Goal: Task Accomplishment & Management: Manage account settings

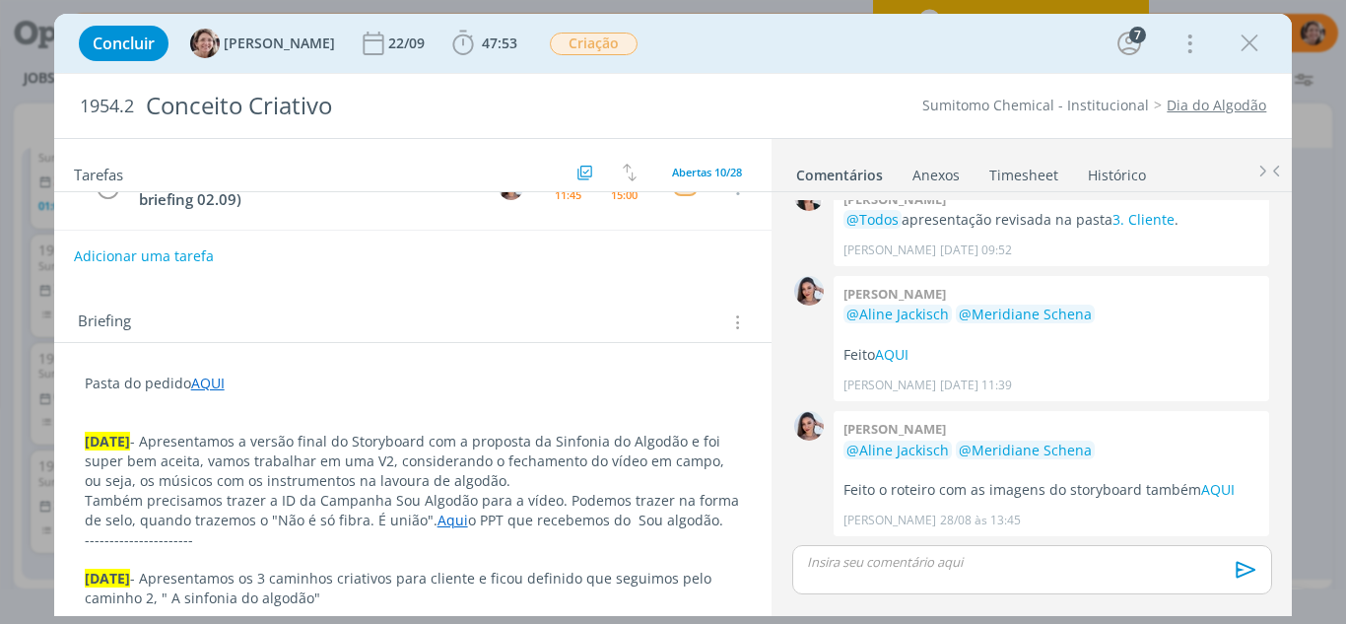
scroll to position [462, 0]
click at [1253, 41] on icon "dialog" at bounding box center [1249, 44] width 30 height 30
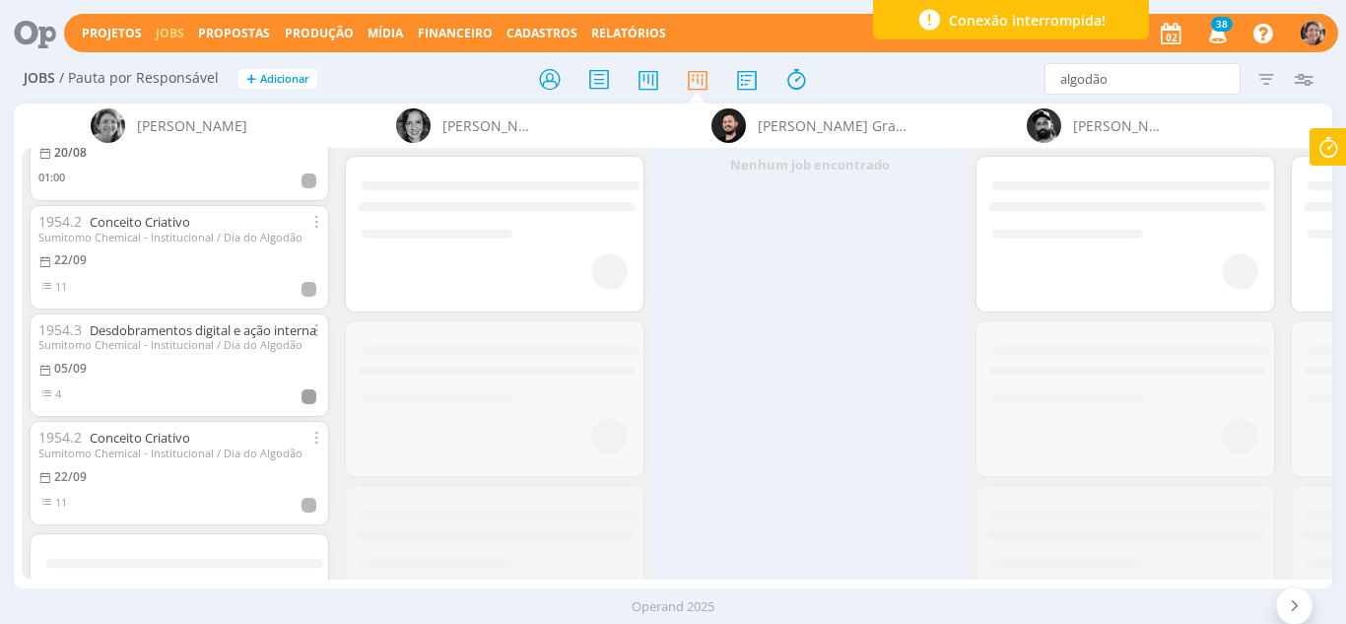
scroll to position [71, 0]
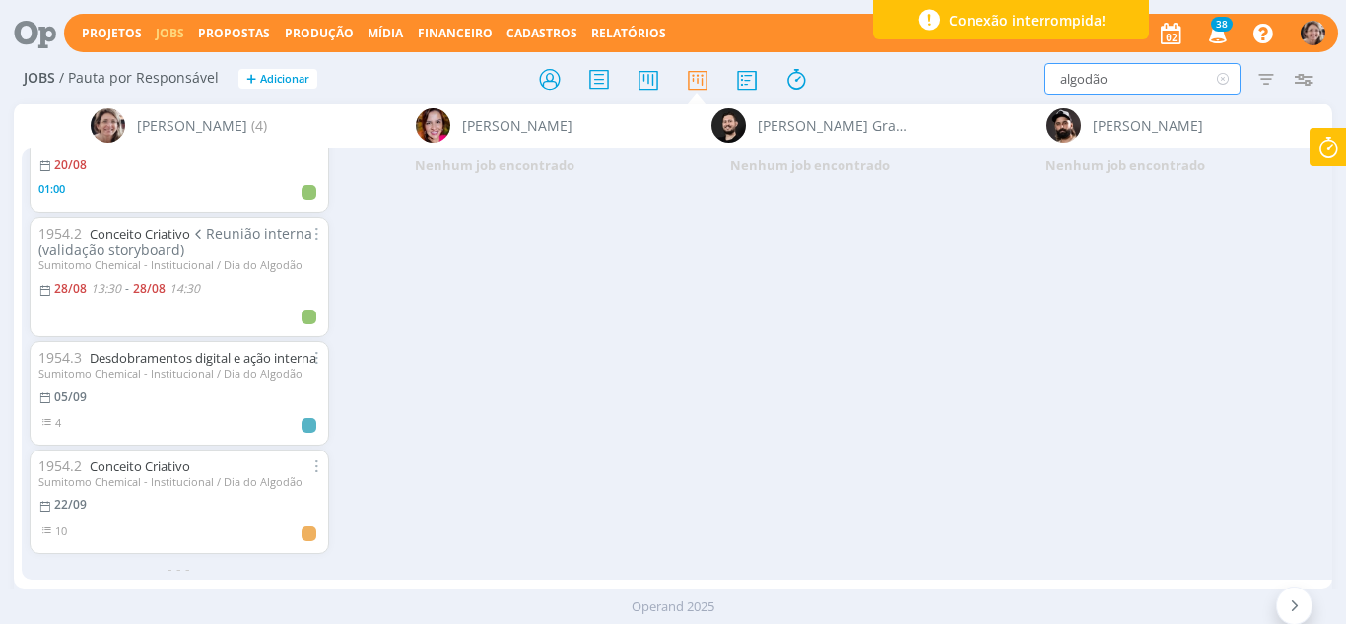
drag, startPoint x: 992, startPoint y: 83, endPoint x: 970, endPoint y: 82, distance: 21.7
click at [970, 82] on div "algodão Filtrar Filtrar Limpar algodão Tipo Jobs e Tarefas Data Personalizado a…" at bounding box center [1112, 79] width 420 height 32
click at [1289, 609] on icon at bounding box center [1295, 605] width 20 height 19
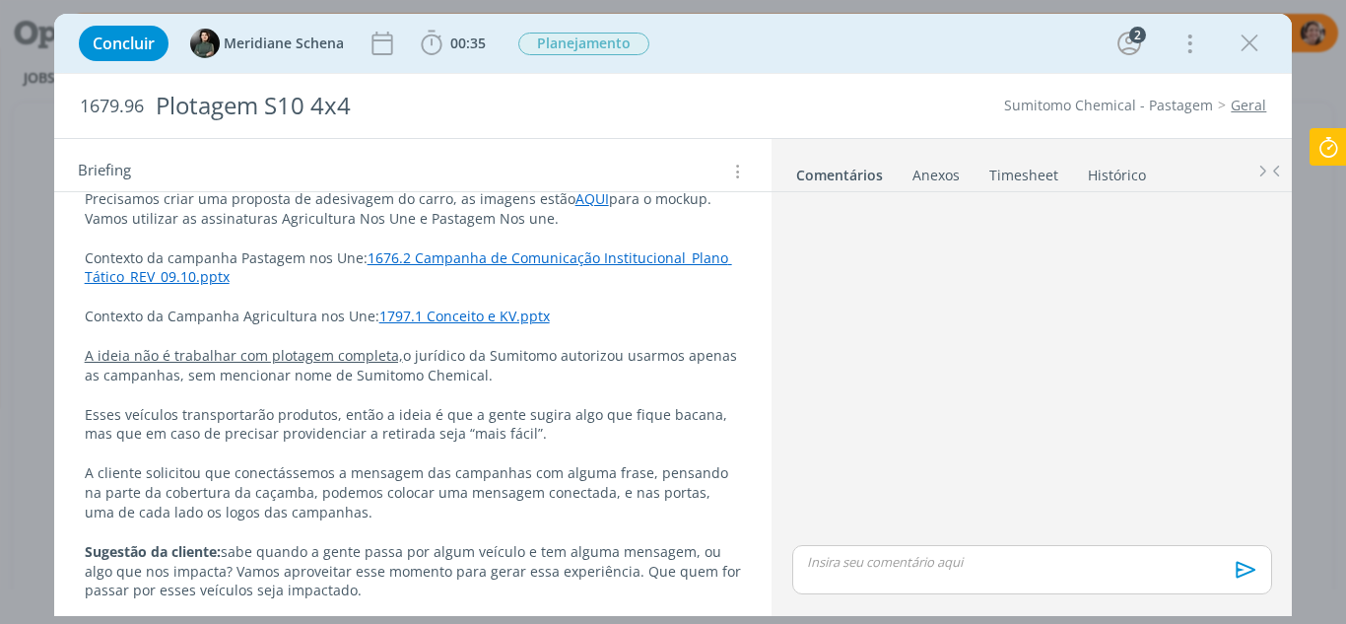
scroll to position [493, 0]
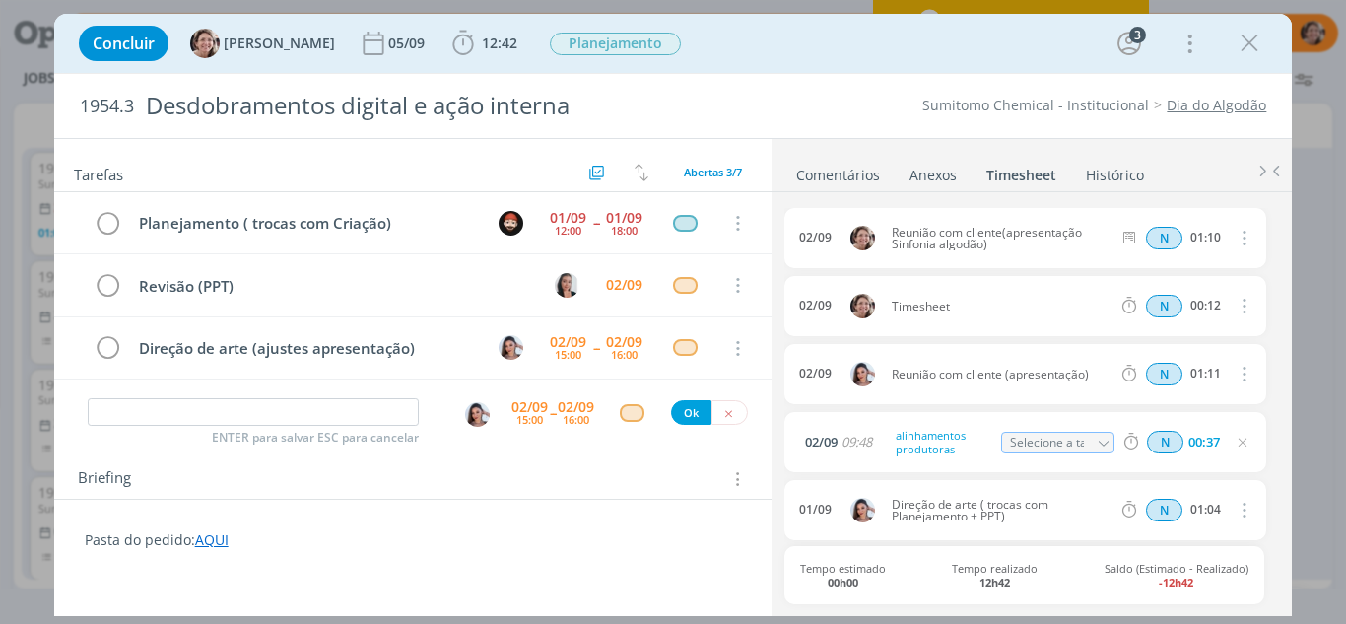
scroll to position [99, 0]
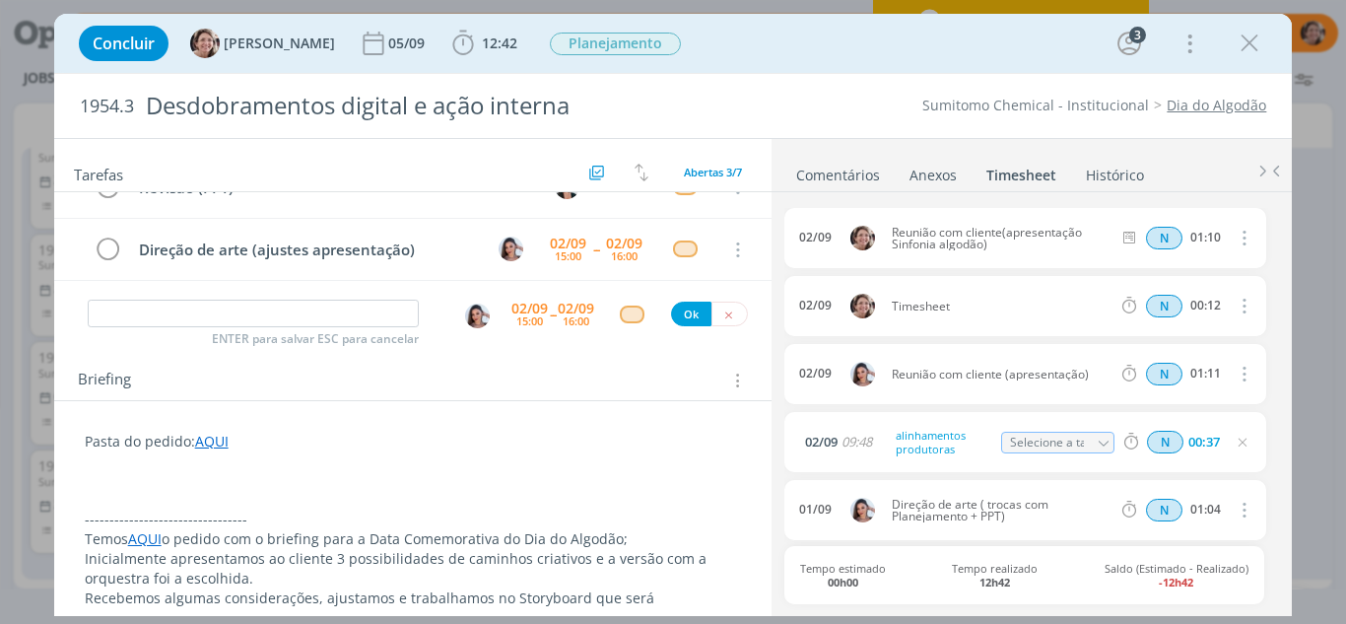
click at [126, 500] on p "dialog" at bounding box center [413, 501] width 657 height 20
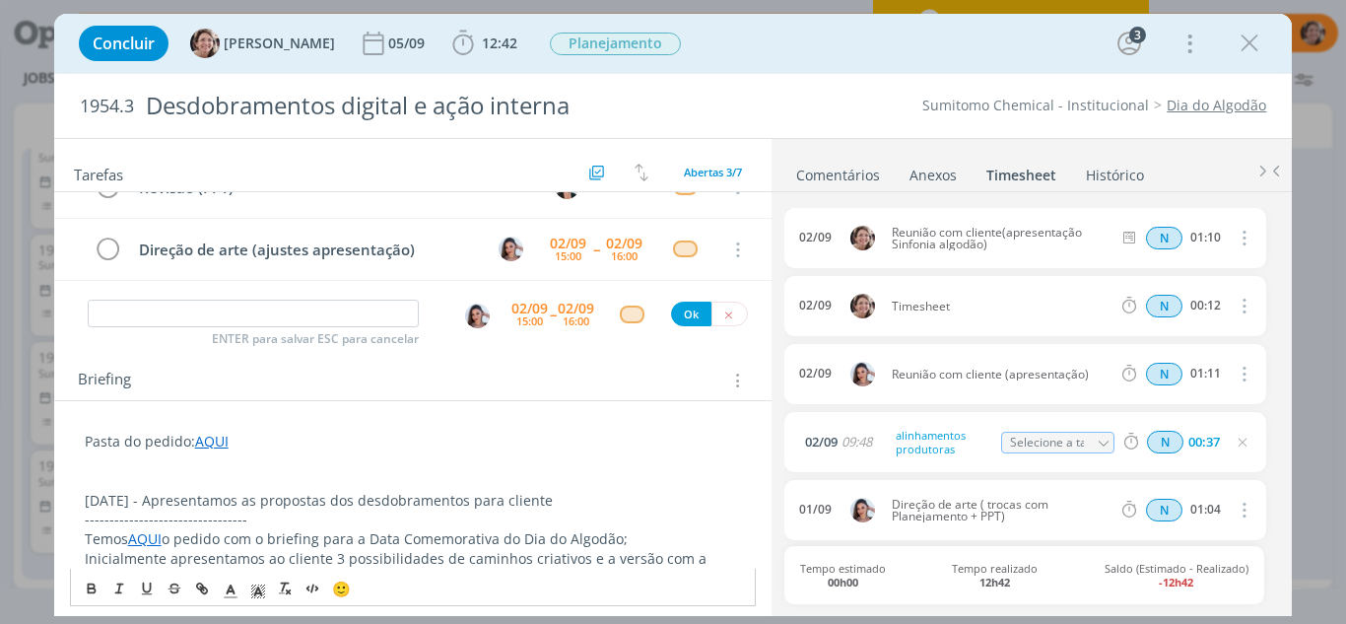
click at [556, 504] on p "02.09.25 - Apresentamos as propostas dos desdobramentos para cliente" at bounding box center [413, 501] width 657 height 20
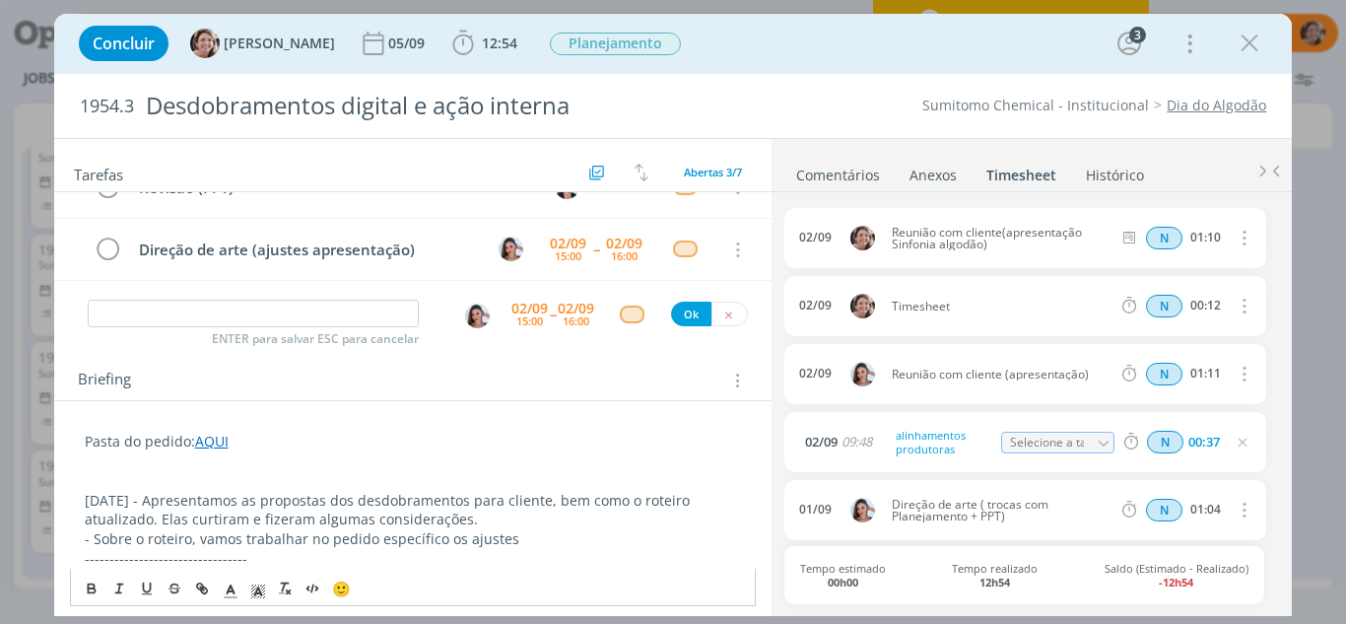
click at [517, 538] on p "- Sobre o roteiro, vamos trabalhar no pedido específico os ajustes" at bounding box center [413, 539] width 657 height 20
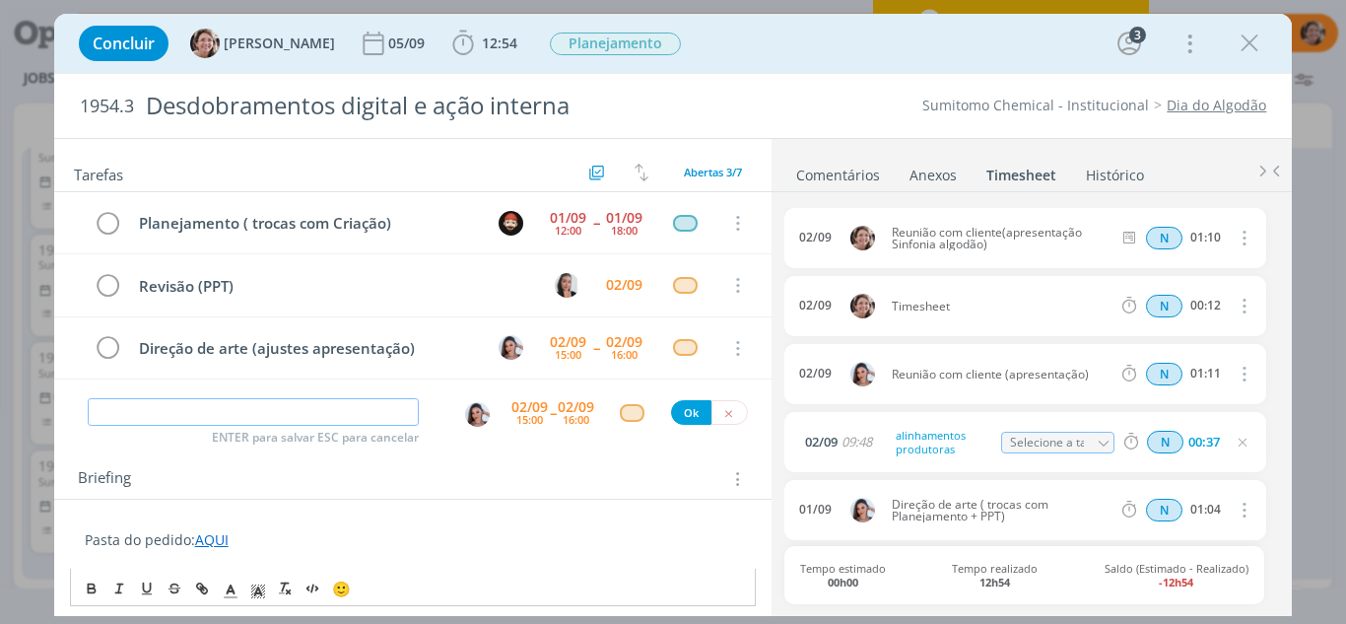
click at [253, 408] on input "dialog" at bounding box center [254, 412] width 332 height 28
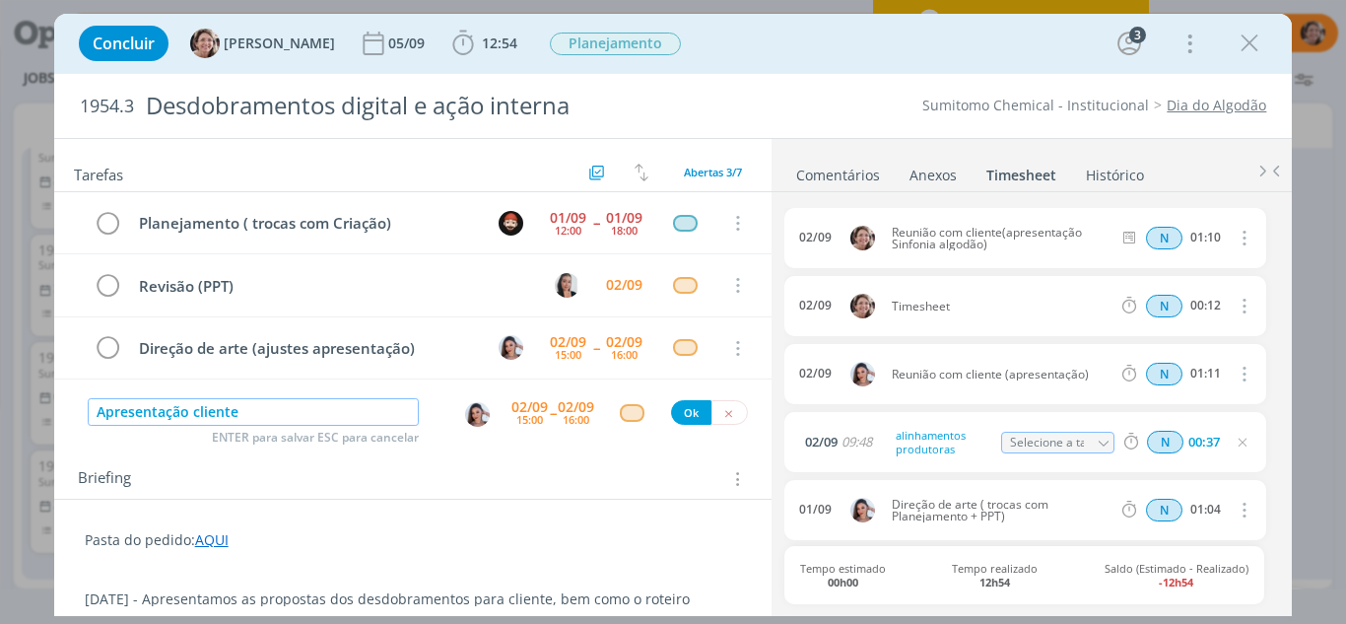
click at [465, 412] on img "dialog" at bounding box center [477, 414] width 25 height 25
type input "Apresentação cliente"
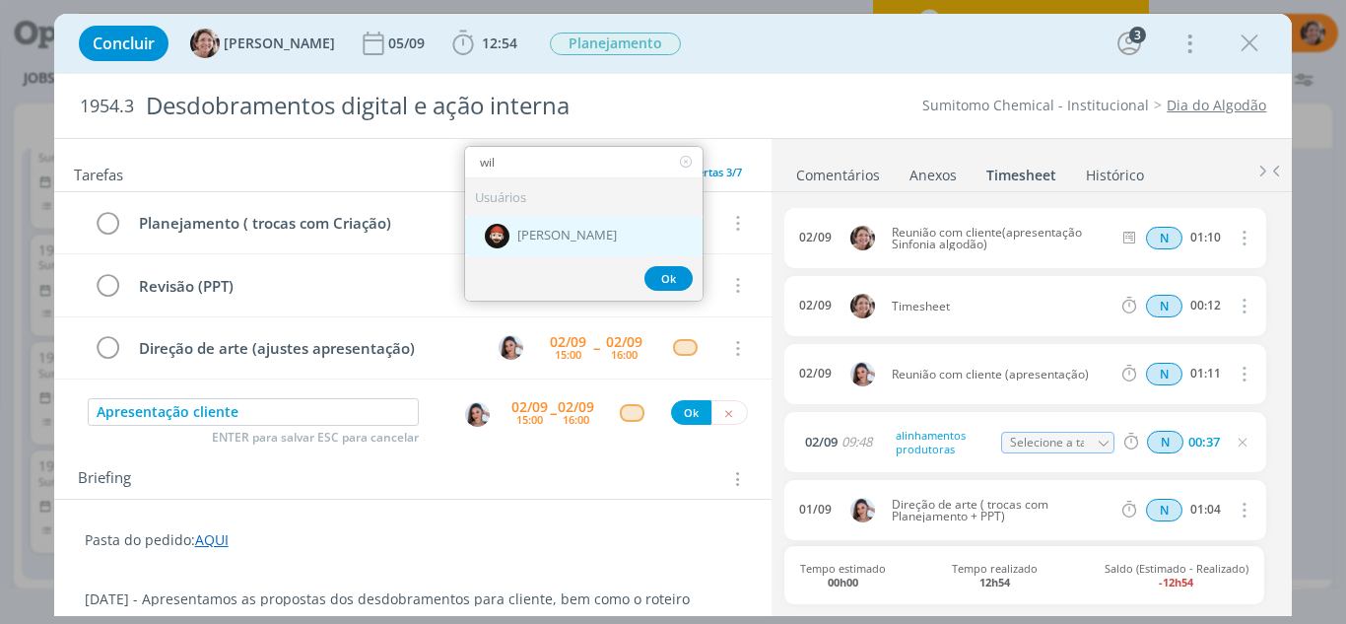
type input "wil"
click at [517, 237] on span "[PERSON_NAME]" at bounding box center [566, 236] width 99 height 16
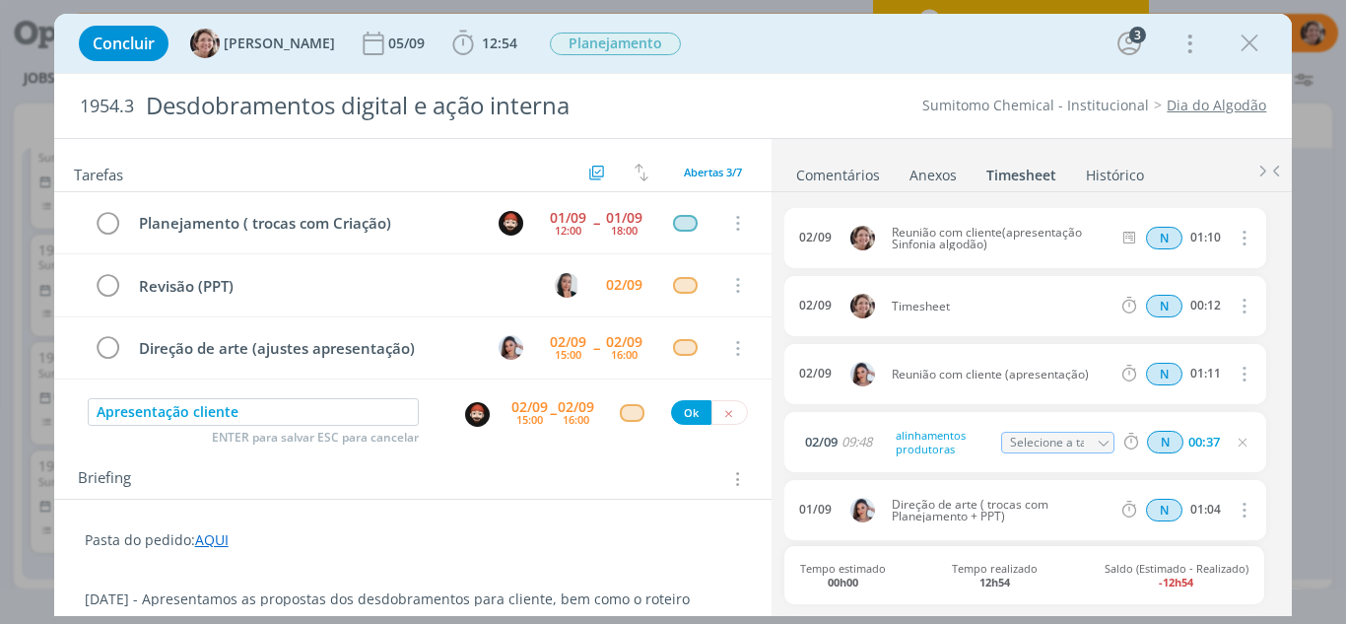
click at [519, 403] on div "02/09" at bounding box center [529, 407] width 36 height 14
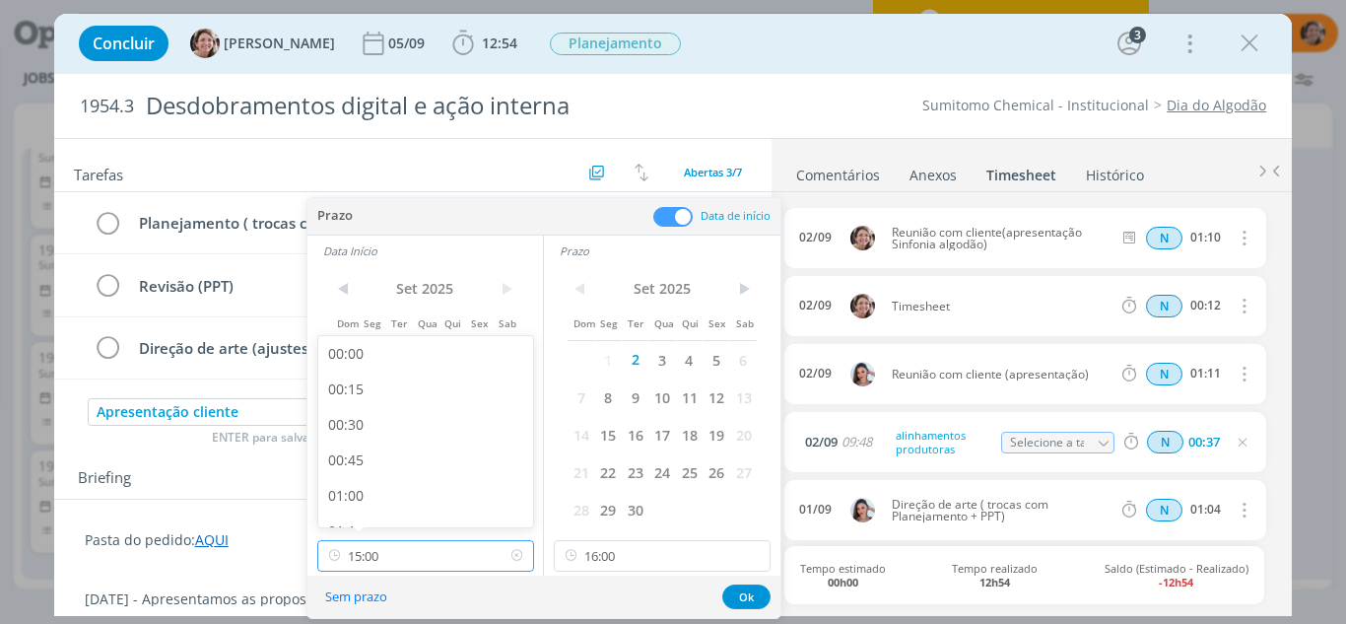
click at [402, 555] on input "15:00" at bounding box center [425, 556] width 217 height 32
click at [366, 389] on div "10:00" at bounding box center [428, 384] width 221 height 35
type input "10:00"
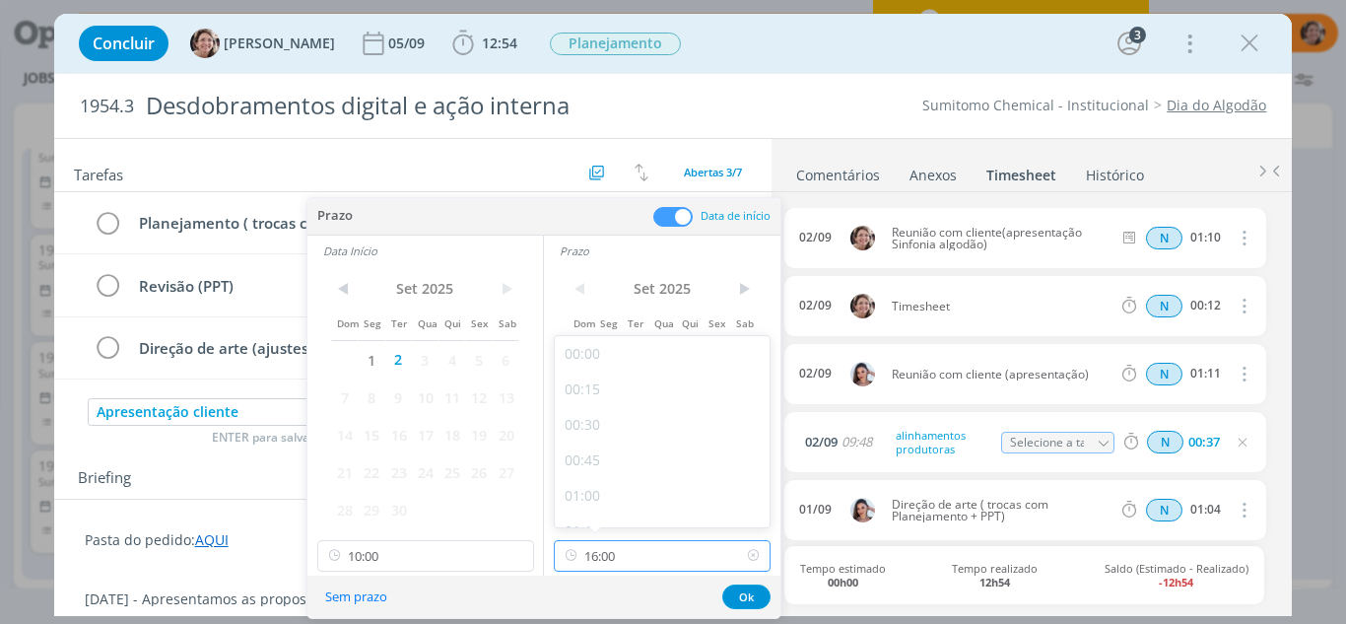
click at [656, 549] on input "16:00" at bounding box center [662, 556] width 217 height 32
click at [590, 383] on div "11:00" at bounding box center [665, 384] width 221 height 35
type input "11:00"
click at [763, 593] on button "Ok" at bounding box center [746, 596] width 48 height 25
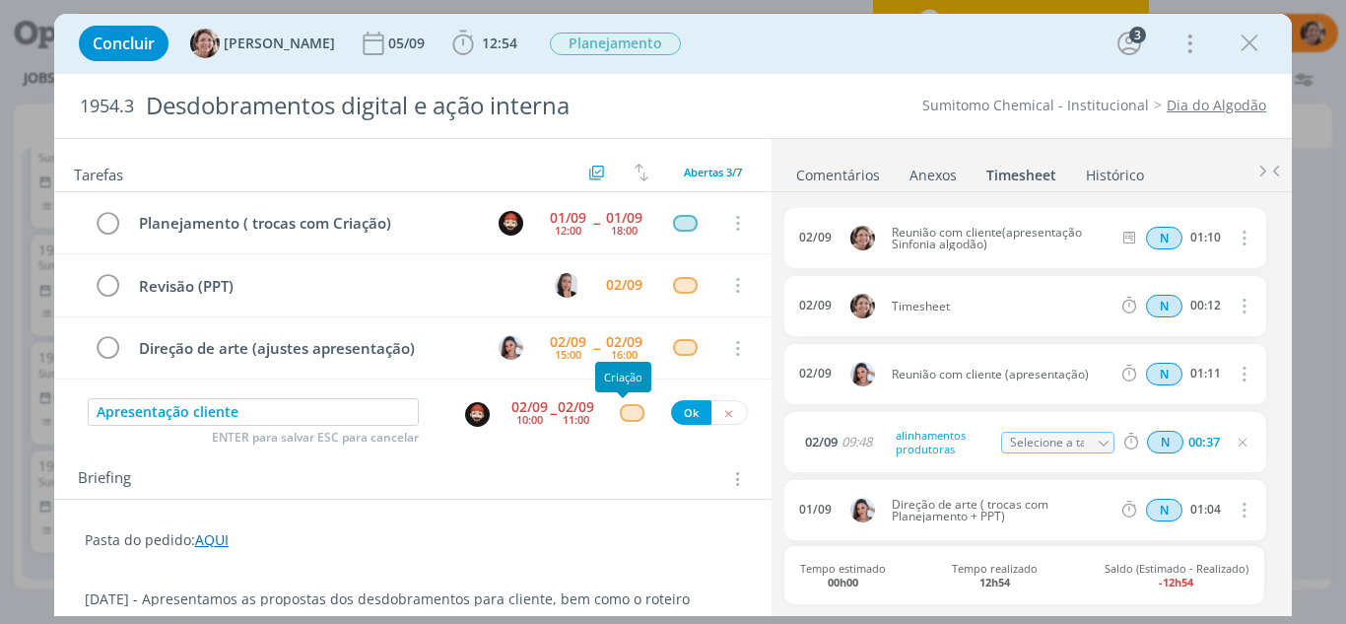
click at [621, 416] on div "dialog" at bounding box center [632, 412] width 25 height 17
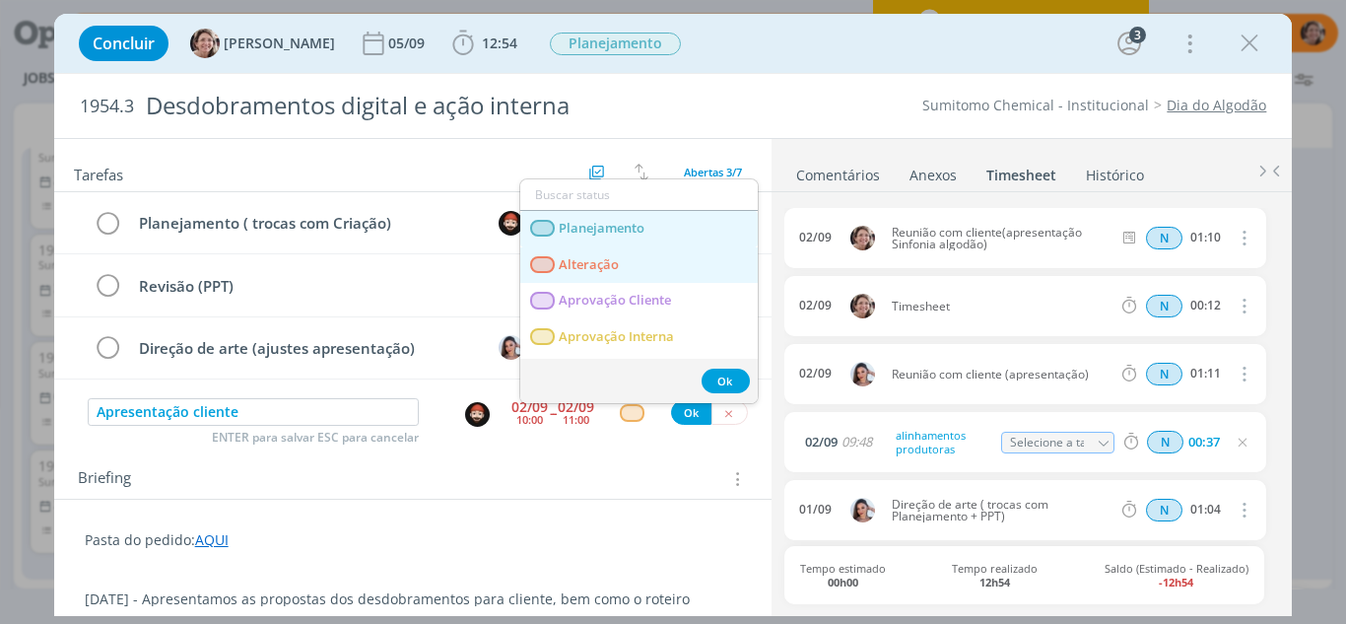
click at [633, 229] on span "Planejamento" at bounding box center [602, 229] width 86 height 16
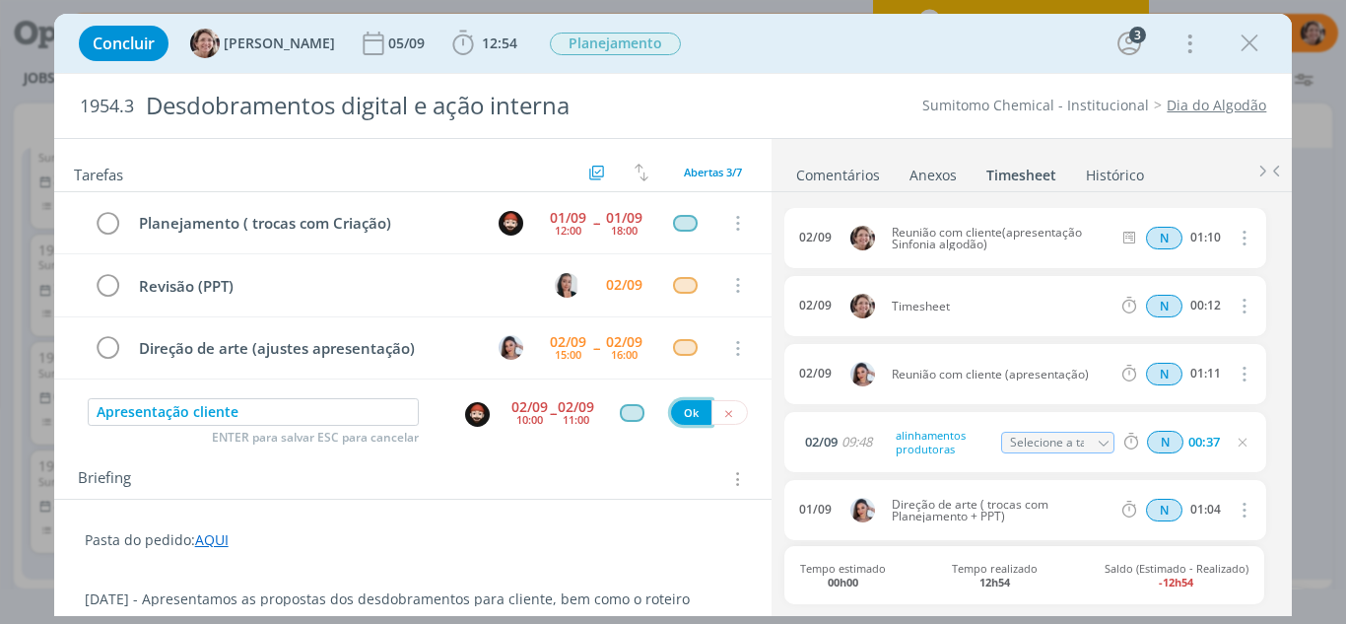
click at [681, 417] on button "Ok" at bounding box center [691, 412] width 40 height 25
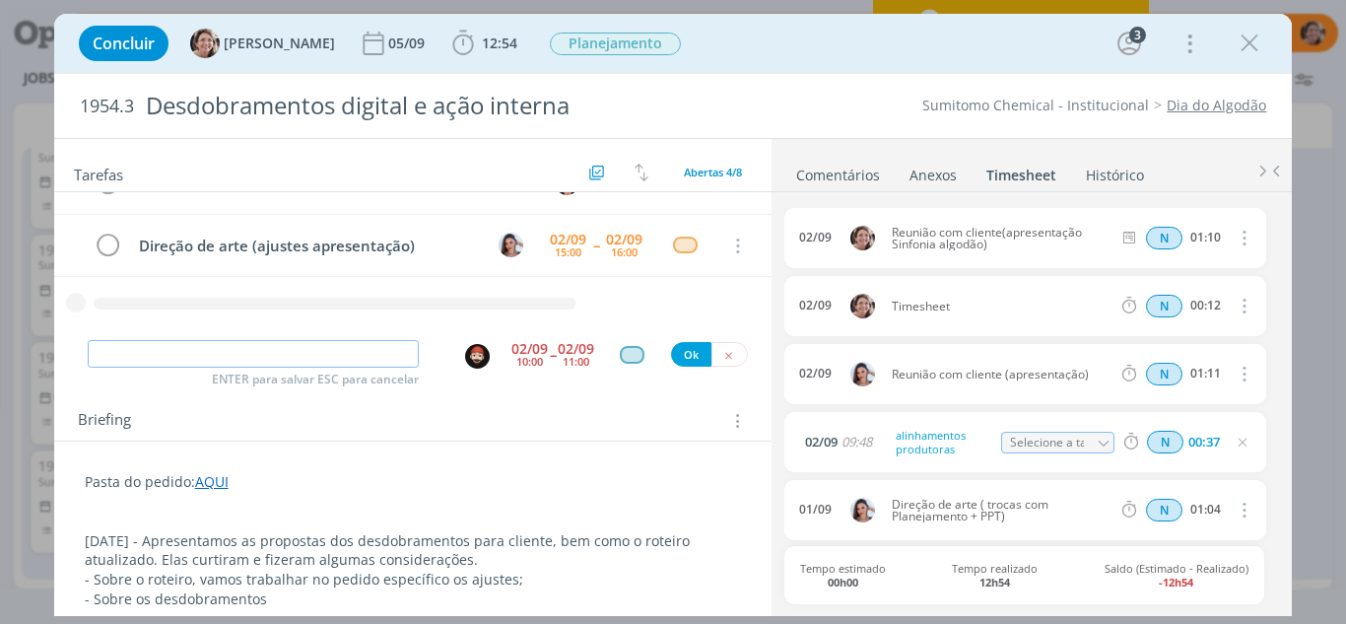
scroll to position [197, 0]
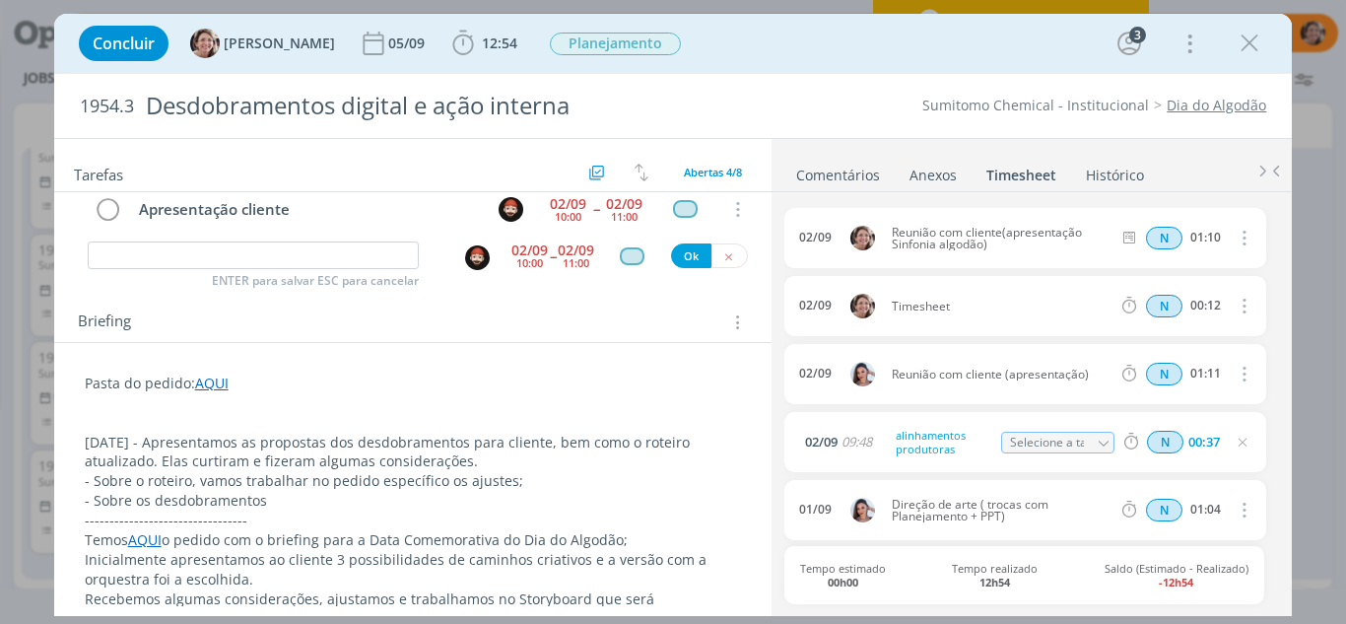
click at [307, 498] on p "- Sobre os desdobramentos" at bounding box center [413, 501] width 657 height 20
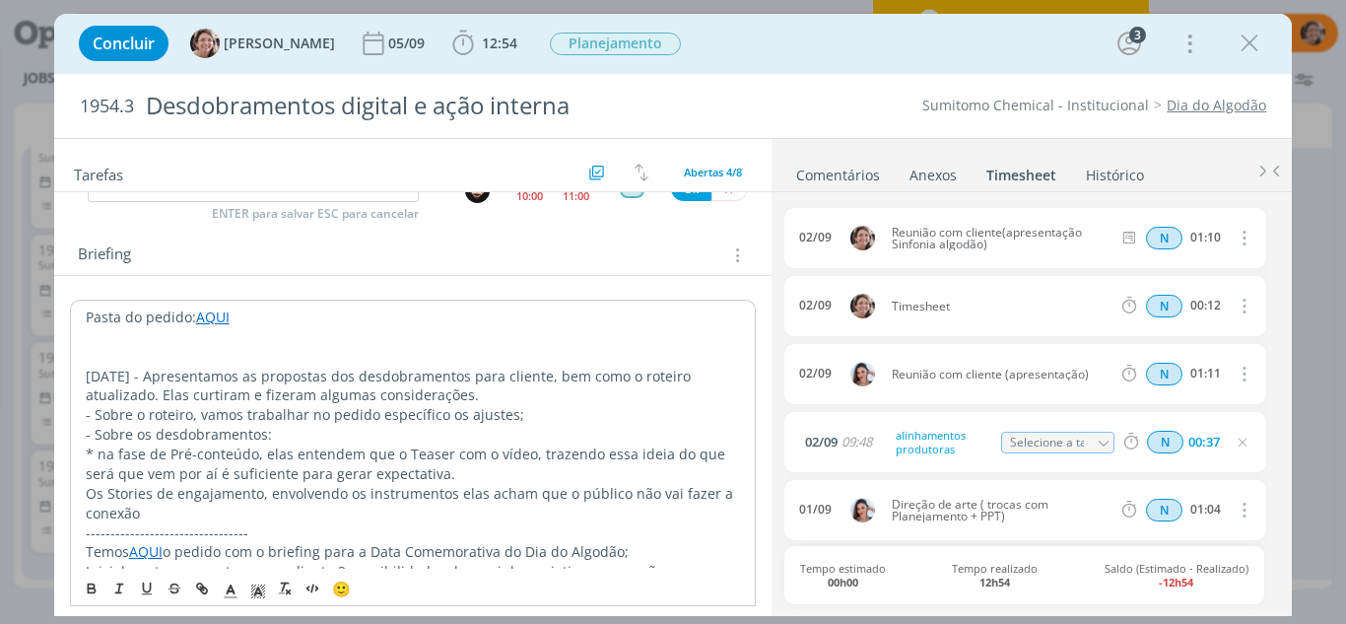
scroll to position [296, 0]
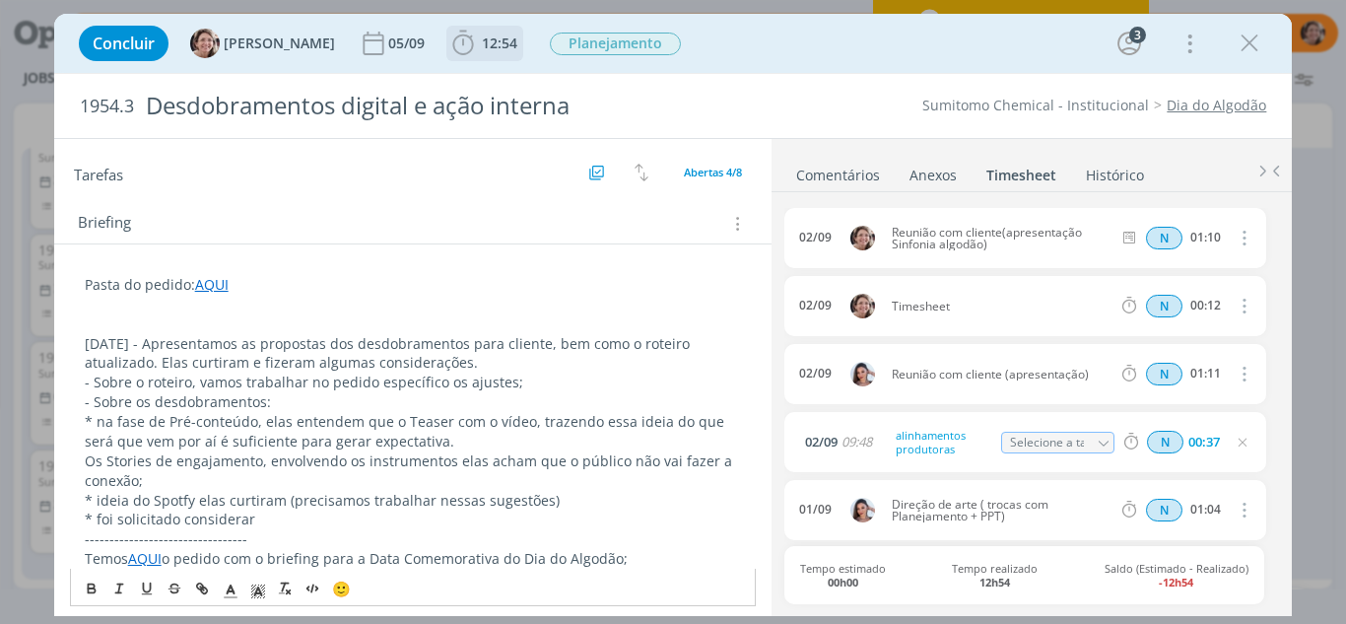
click at [448, 44] on icon "dialog" at bounding box center [463, 44] width 30 height 30
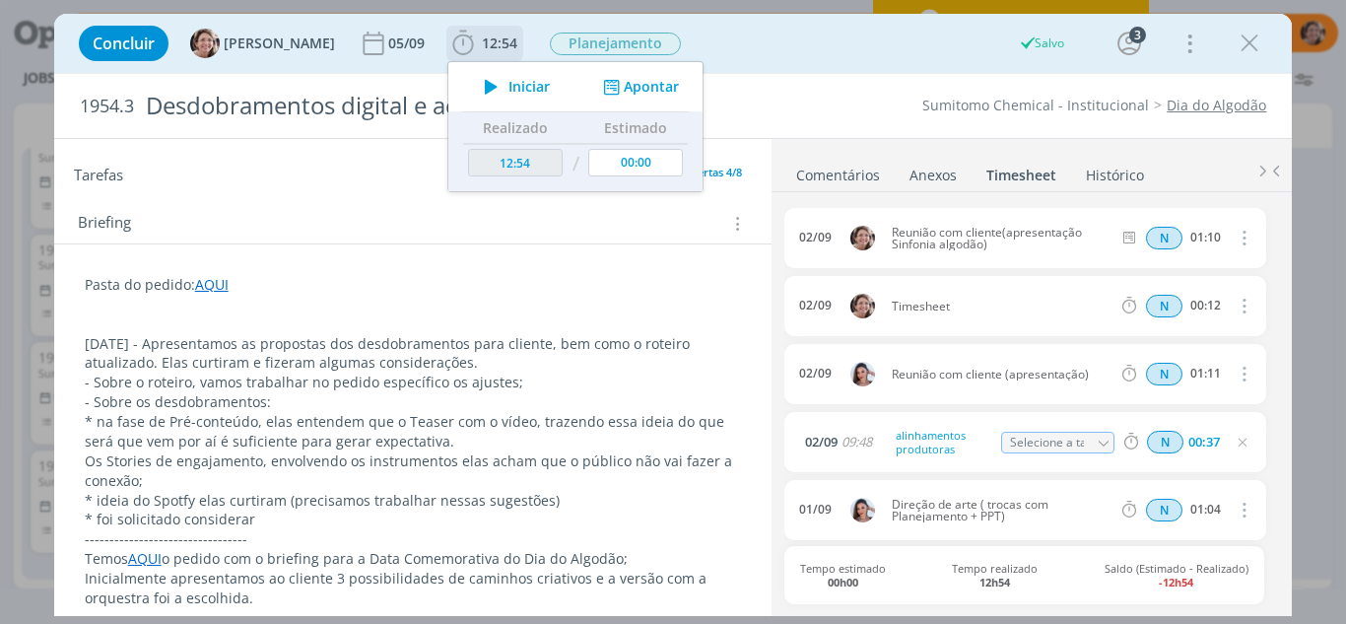
click at [508, 88] on span "Iniciar" at bounding box center [528, 87] width 41 height 14
click at [285, 523] on p "* foi solicitado considerar" at bounding box center [413, 519] width 657 height 20
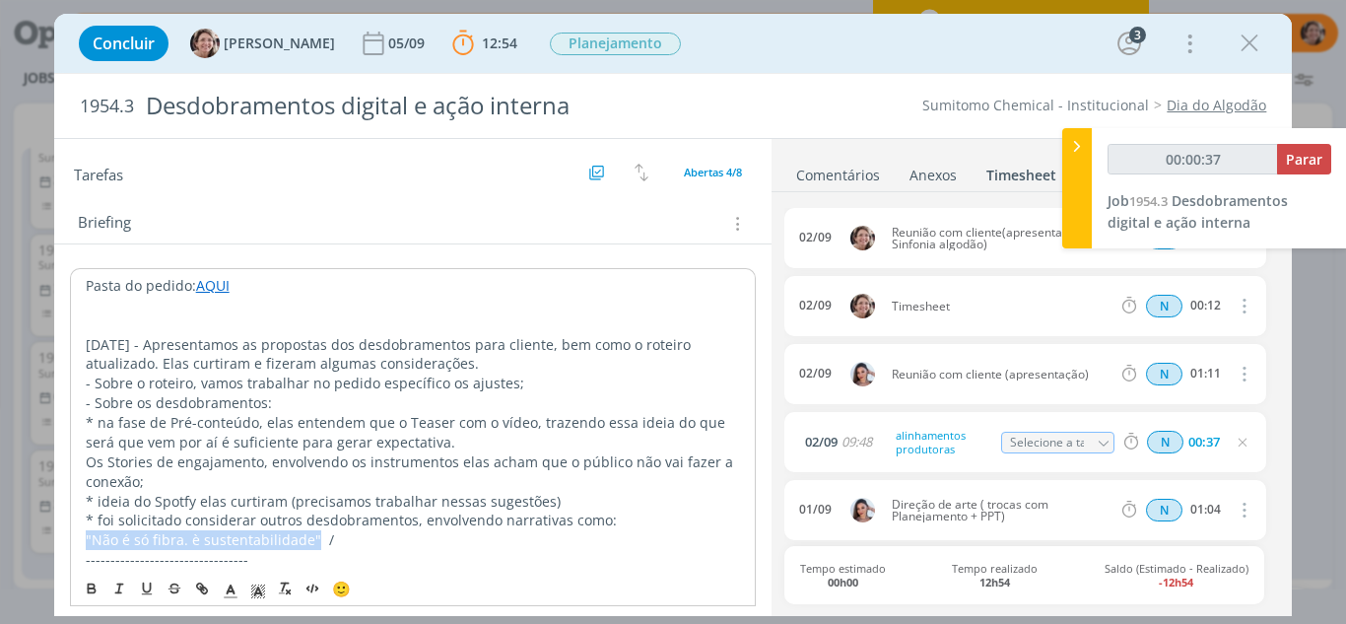
drag, startPoint x: 311, startPoint y: 540, endPoint x: 82, endPoint y: 542, distance: 229.5
copy p ""Não é só fibra. è sustentabilidade""
click at [364, 541] on p ""Não é só fibra. è sustentabilidade" /" at bounding box center [413, 540] width 655 height 20
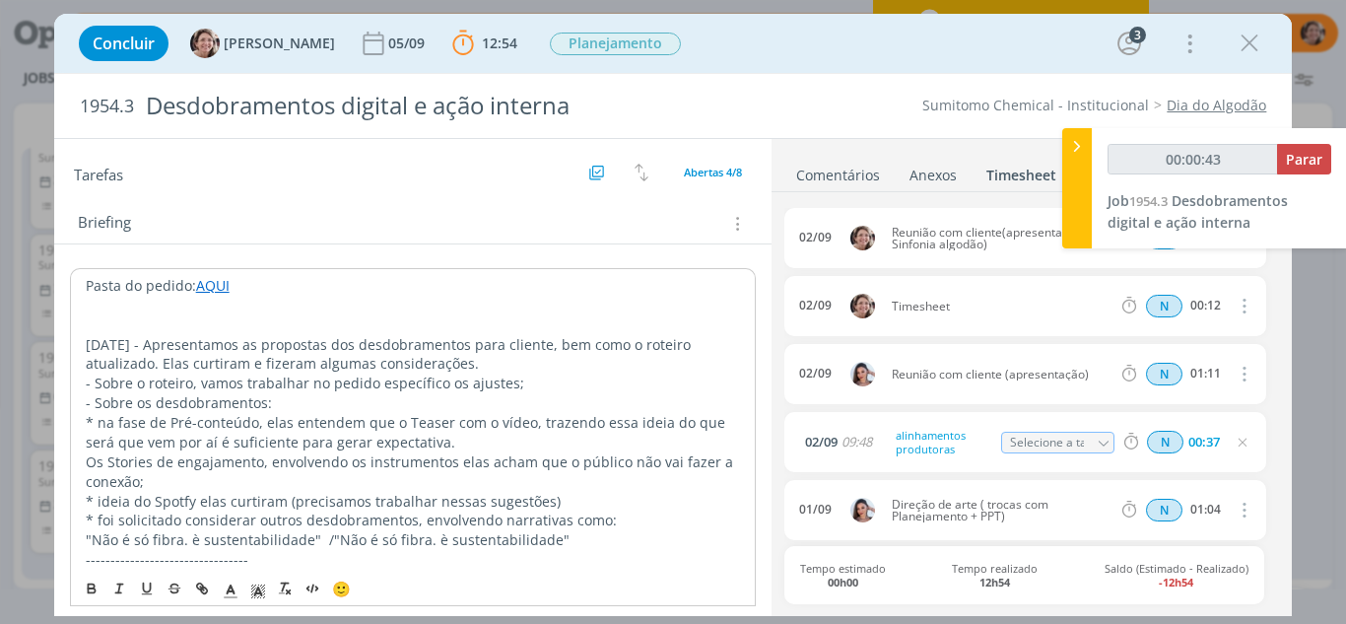
click at [549, 543] on span ""Não é só fibra. è sustentabilidade"" at bounding box center [451, 539] width 235 height 19
click at [560, 546] on p ""Não é só fibra. è sustentabilidade" / "Não é só fibra. É Inovação"" at bounding box center [413, 540] width 655 height 20
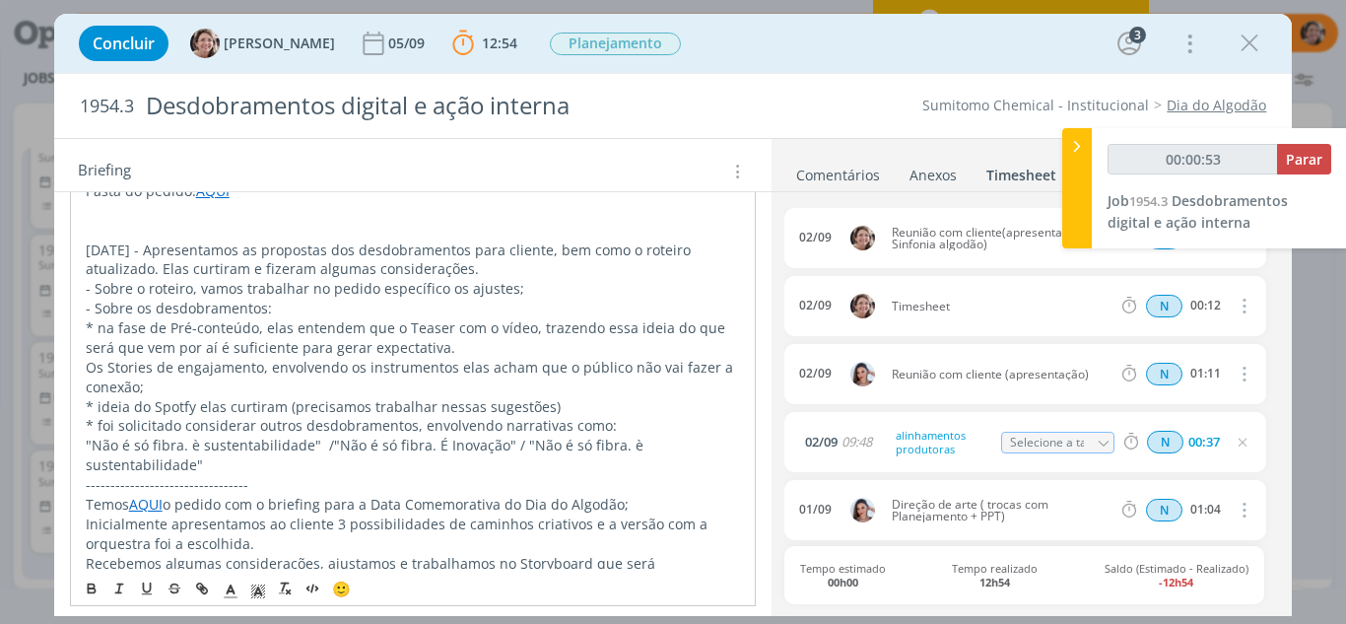
scroll to position [474, 0]
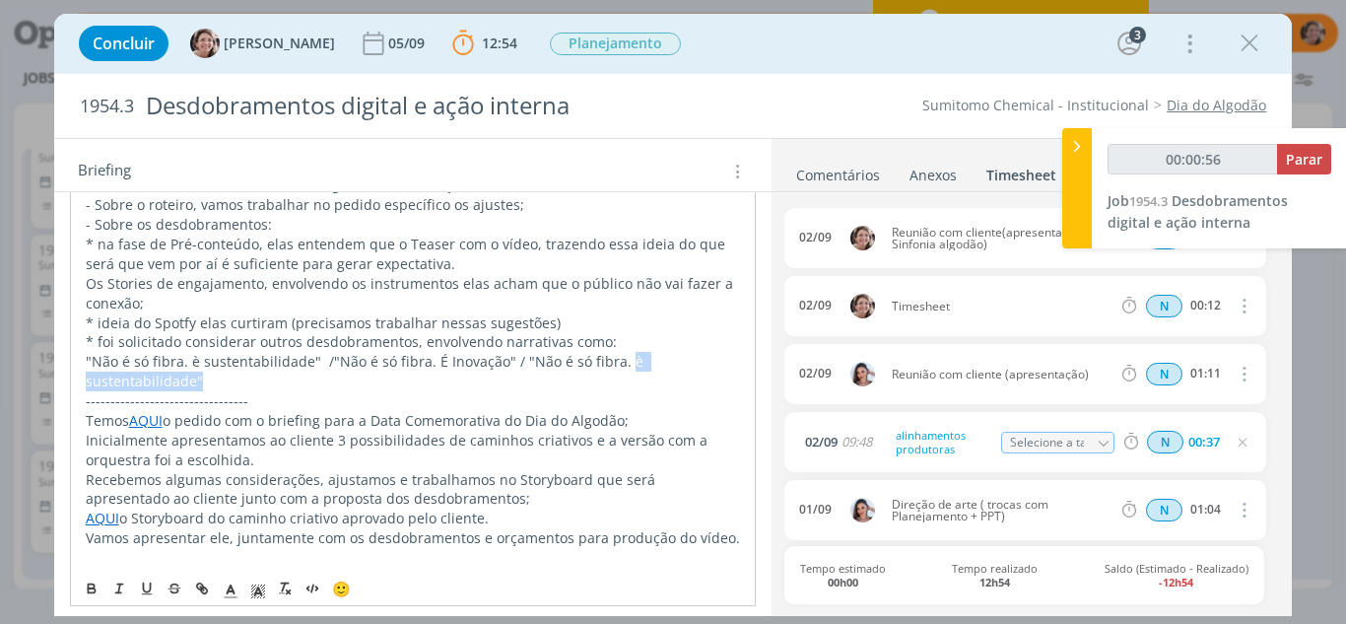
drag, startPoint x: 624, startPoint y: 362, endPoint x: 633, endPoint y: 380, distance: 21.2
click at [633, 380] on p ""Não é só fibra. è sustentabilidade" / "Não é só fibra. É Inovação" / "Não é só…" at bounding box center [413, 371] width 655 height 39
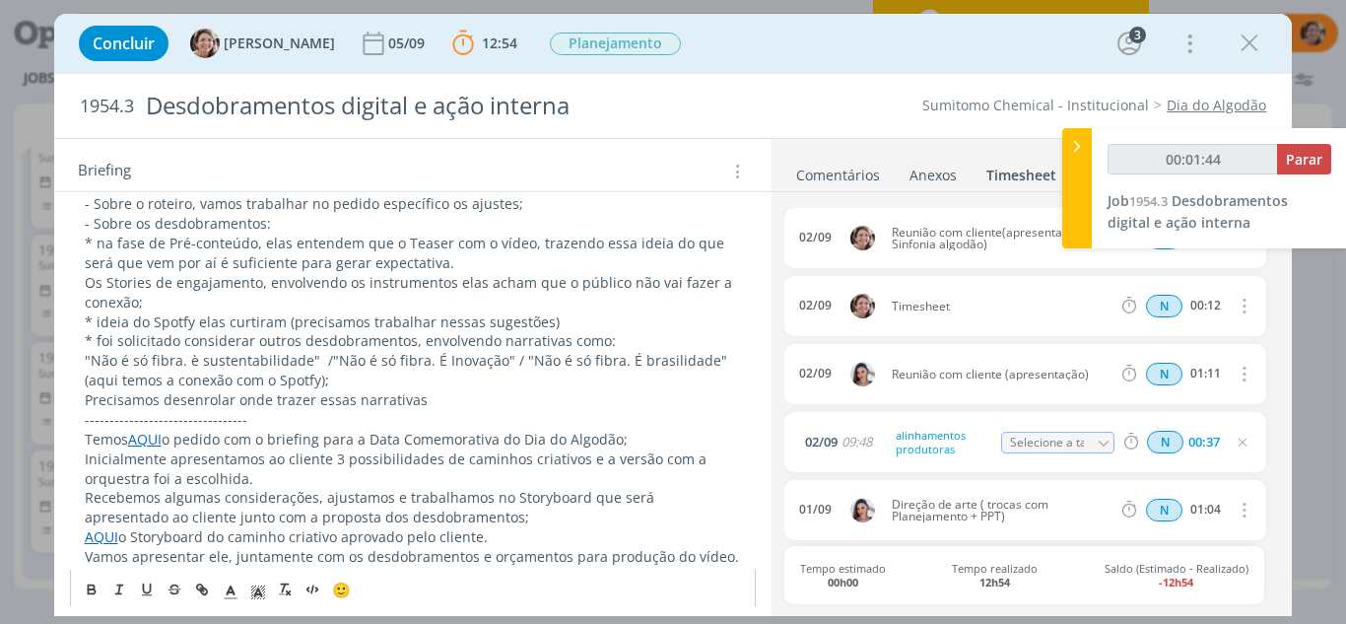
click at [430, 407] on p "Precisamos desenrolar onde trazer essas narrativas" at bounding box center [413, 400] width 657 height 20
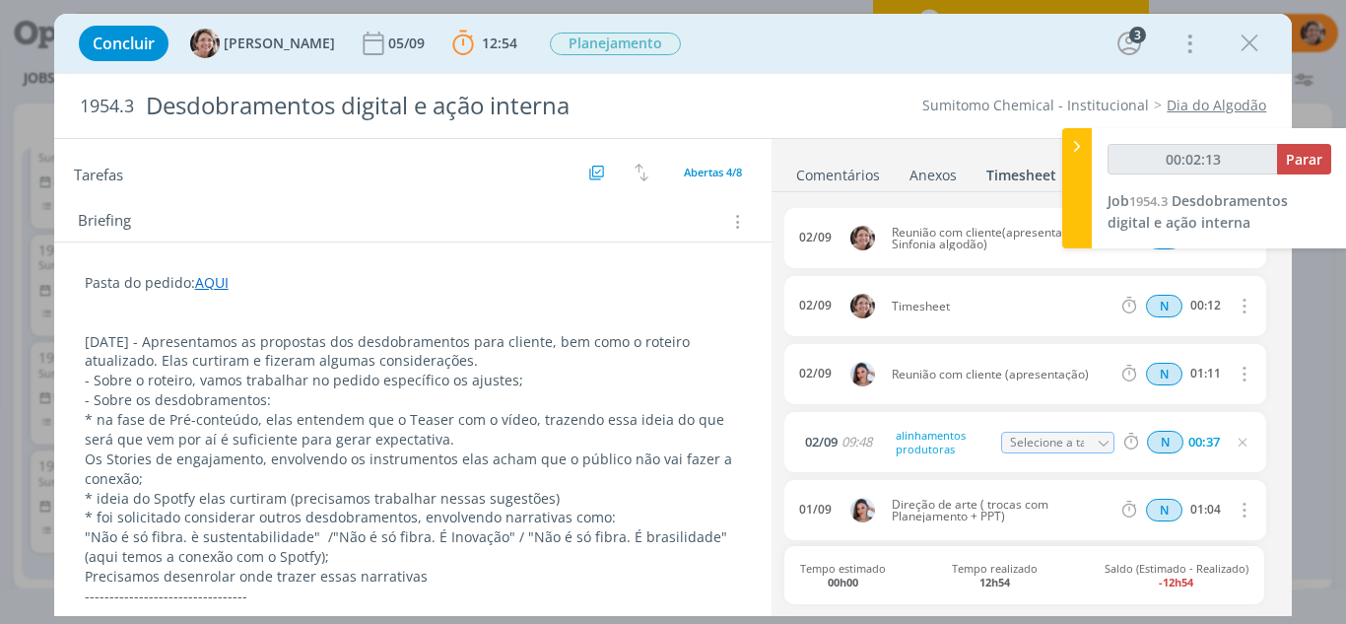
scroll to position [394, 0]
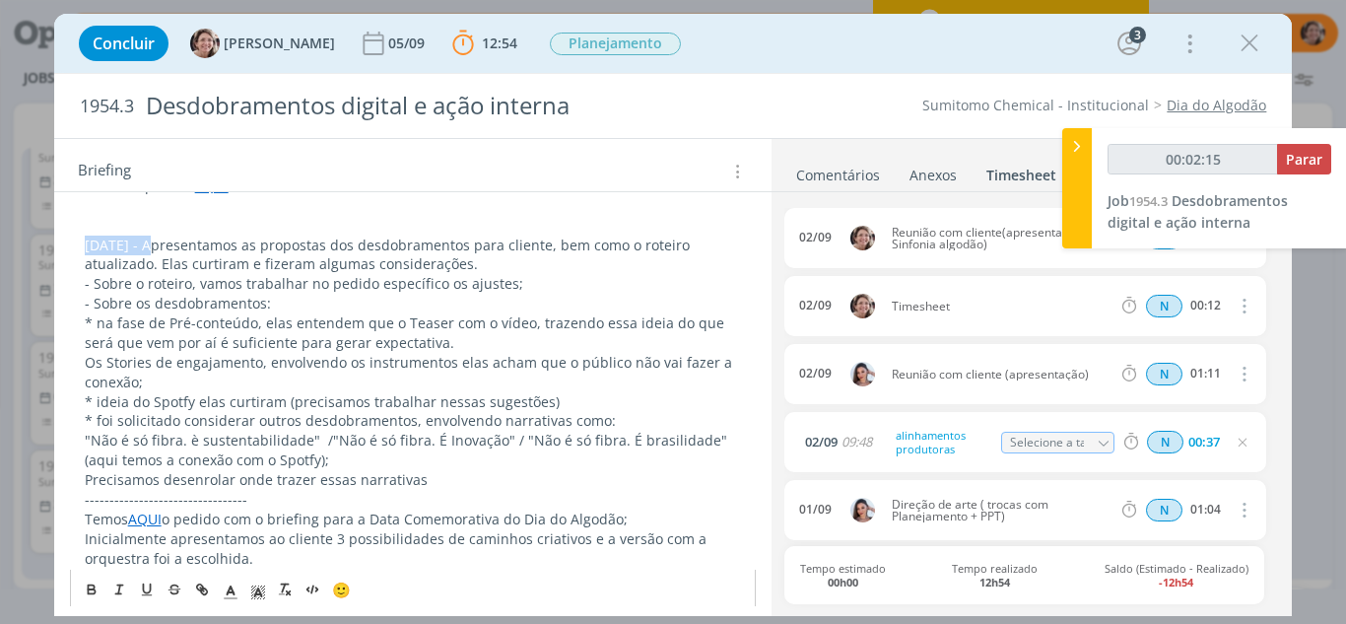
drag, startPoint x: 145, startPoint y: 243, endPoint x: 58, endPoint y: 240, distance: 86.7
click at [92, 587] on icon "dialog" at bounding box center [92, 588] width 16 height 16
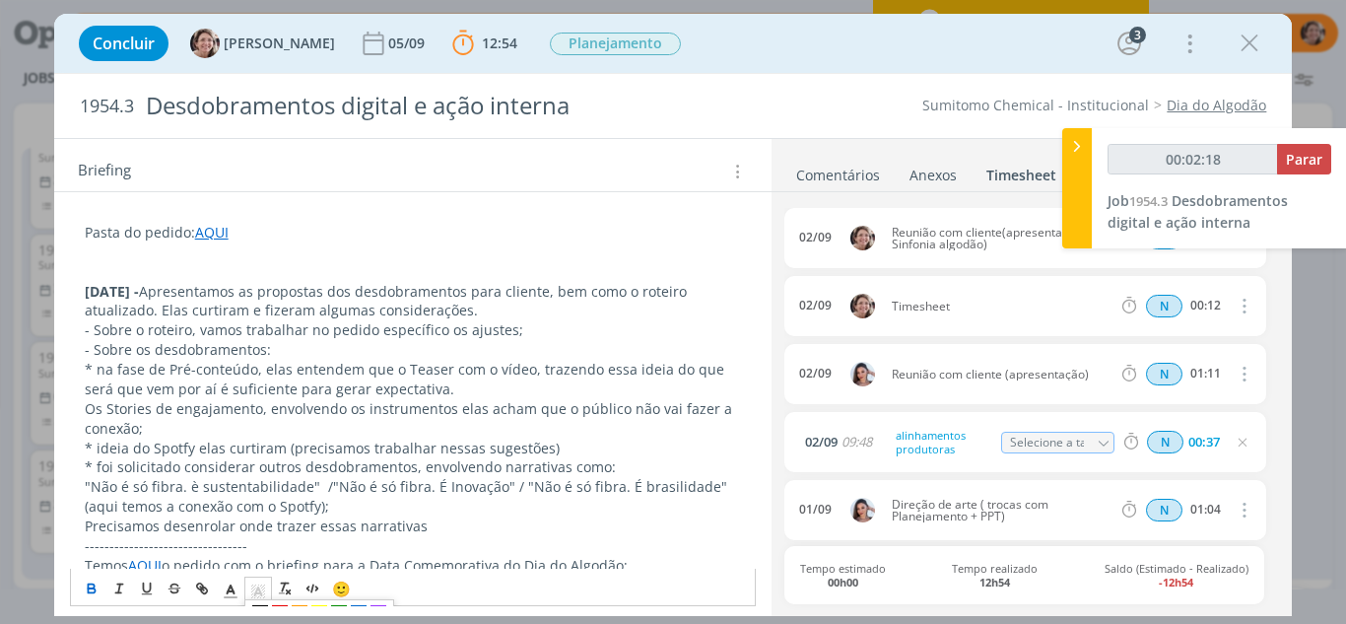
click at [266, 587] on icon "dialog" at bounding box center [258, 591] width 18 height 18
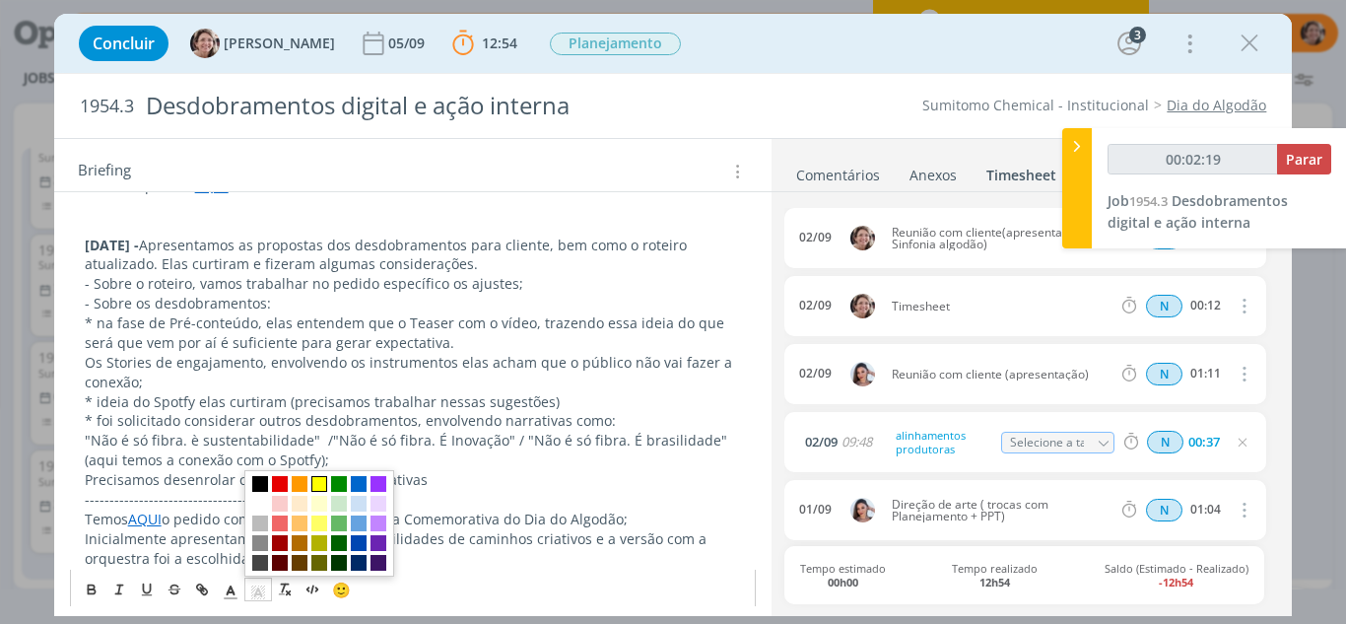
click at [319, 486] on span "dialog" at bounding box center [319, 483] width 16 height 16
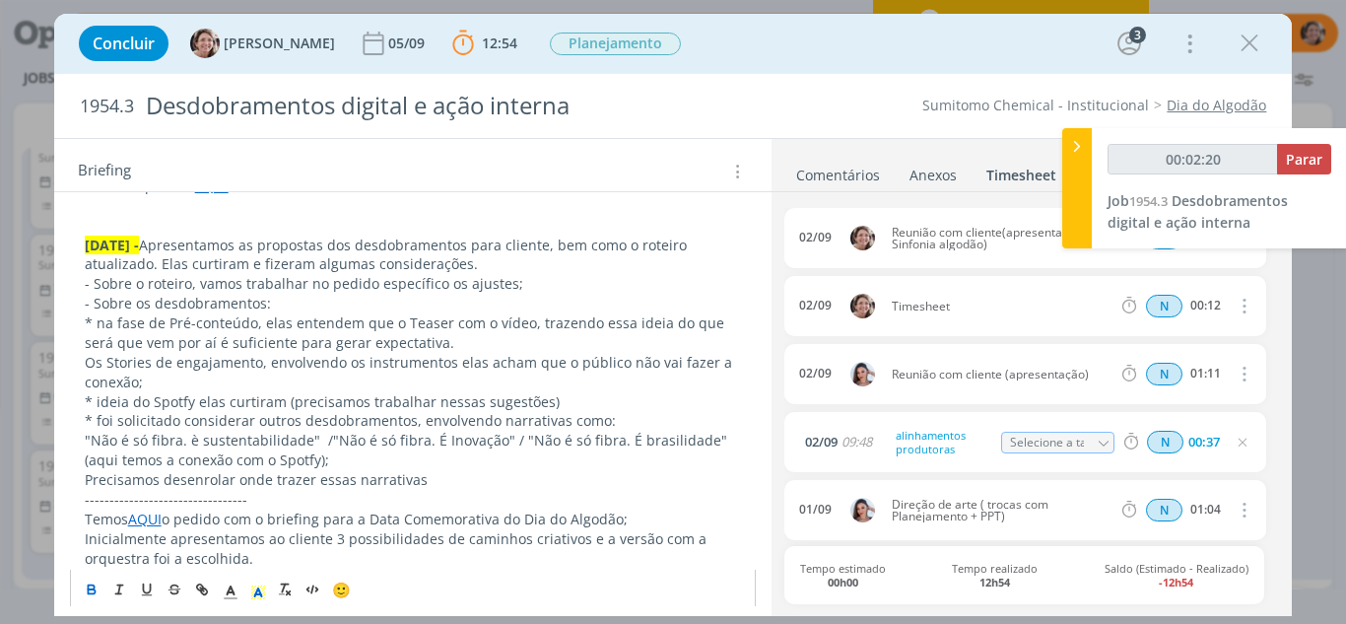
click at [382, 465] on p ""Não é só fibra. è sustentabilidade" / "Não é só fibra. É Inovação" / "Não é só…" at bounding box center [413, 449] width 657 height 39
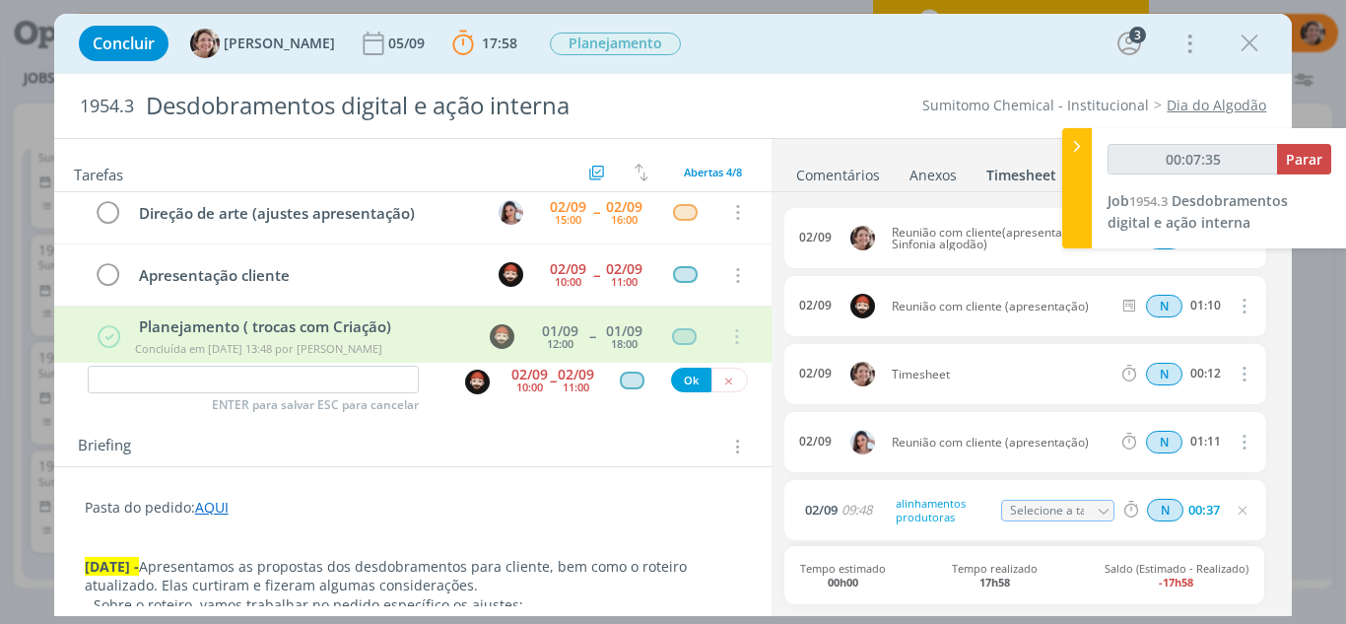
scroll to position [0, 0]
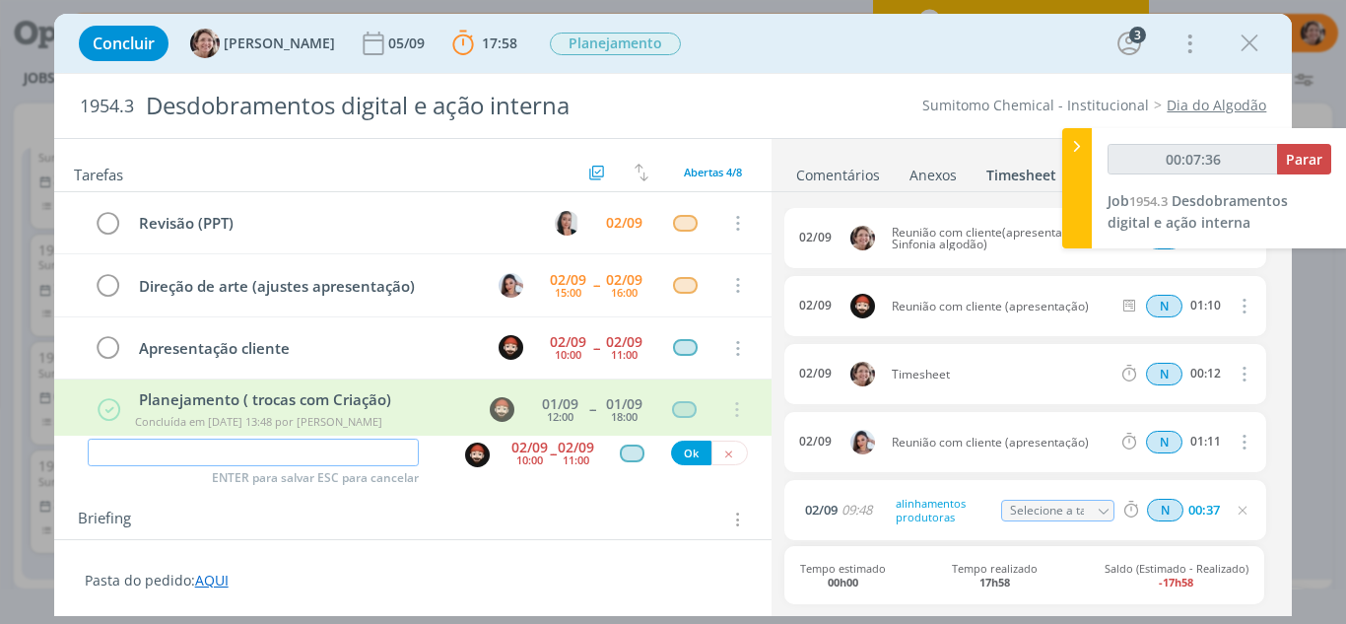
type input "00:07:37"
drag, startPoint x: 276, startPoint y: 449, endPoint x: 278, endPoint y: 434, distance: 14.9
click at [278, 435] on div "ENTER para salvar ESC para cancelar 02/09 10:00 -- 02/09 11:00 Ok" at bounding box center [413, 452] width 718 height 35
type input "Pla"
type input "00:07:38"
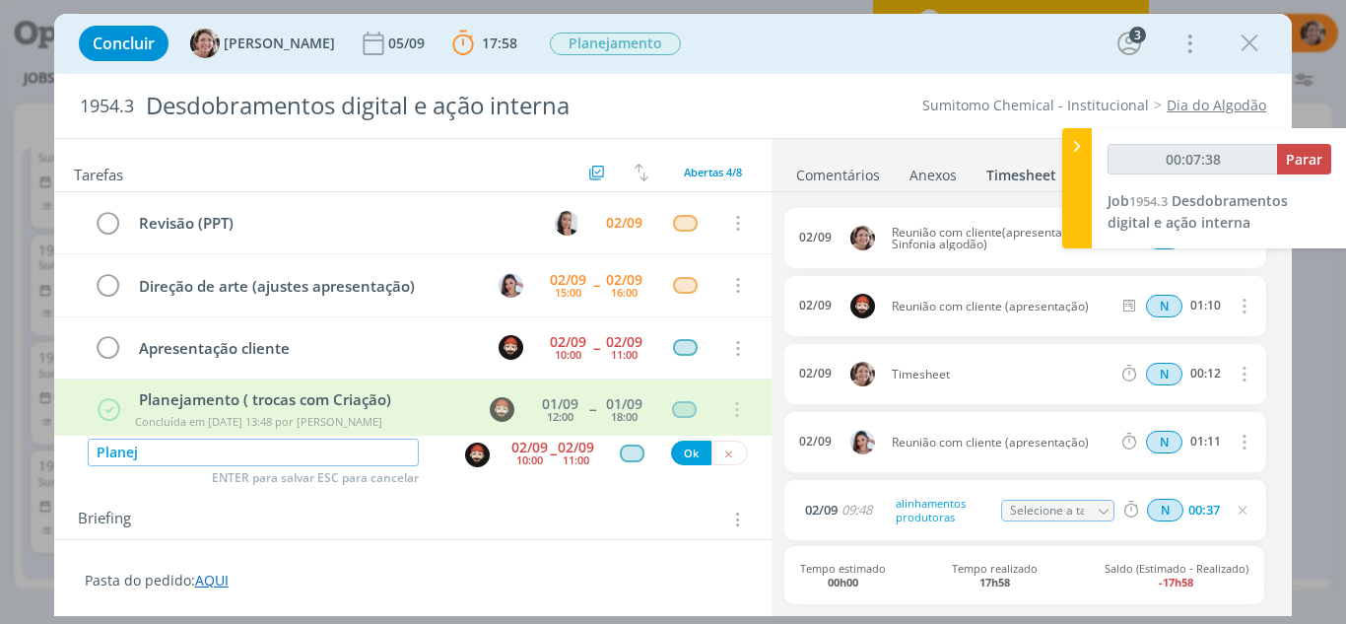
type input "Planeja"
type input "00:07:39"
type input "Planejamen"
type input "00:07:40"
type input "Planejamento"
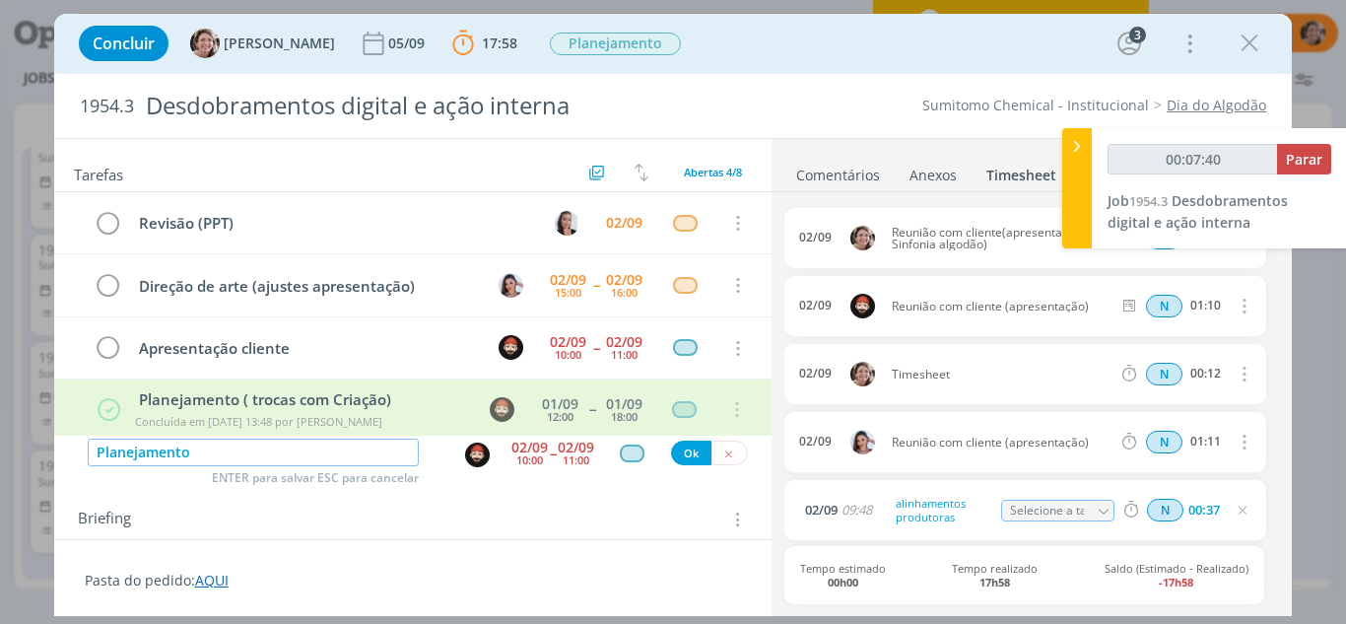
type input "00:07:41"
click at [478, 451] on img "dialog" at bounding box center [477, 454] width 25 height 25
type input "Planejamento"
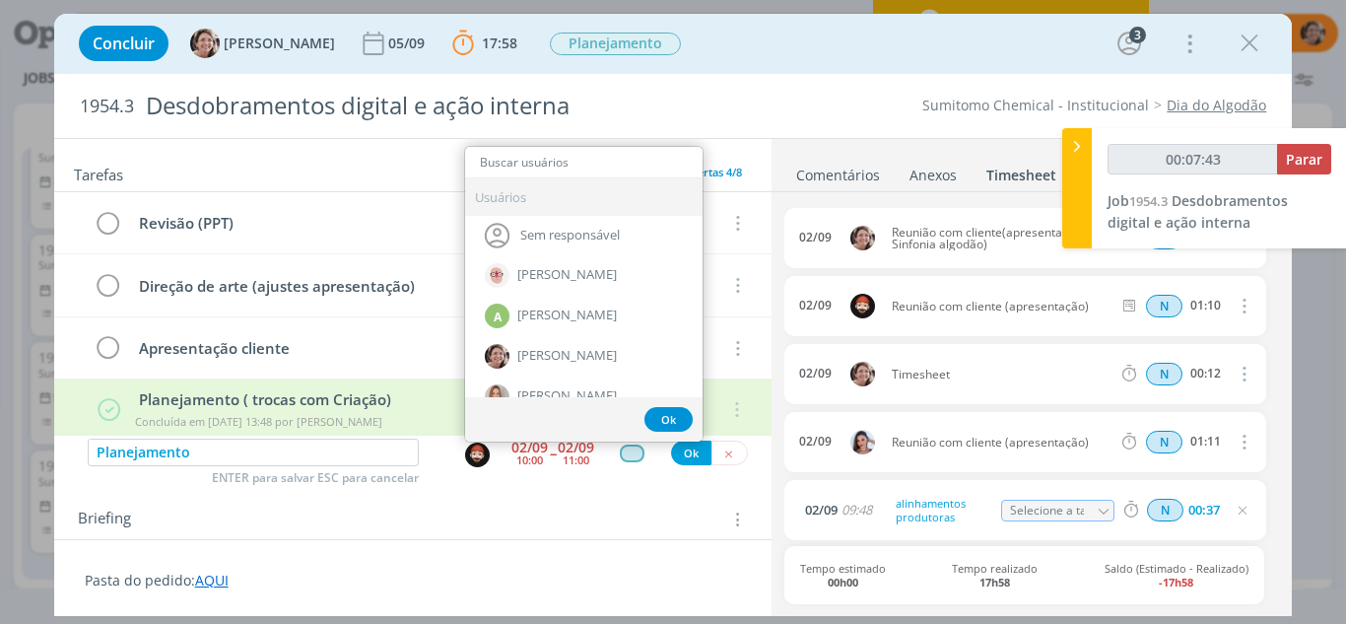
type input "00:07:44"
type input "wi"
type input "00:07:45"
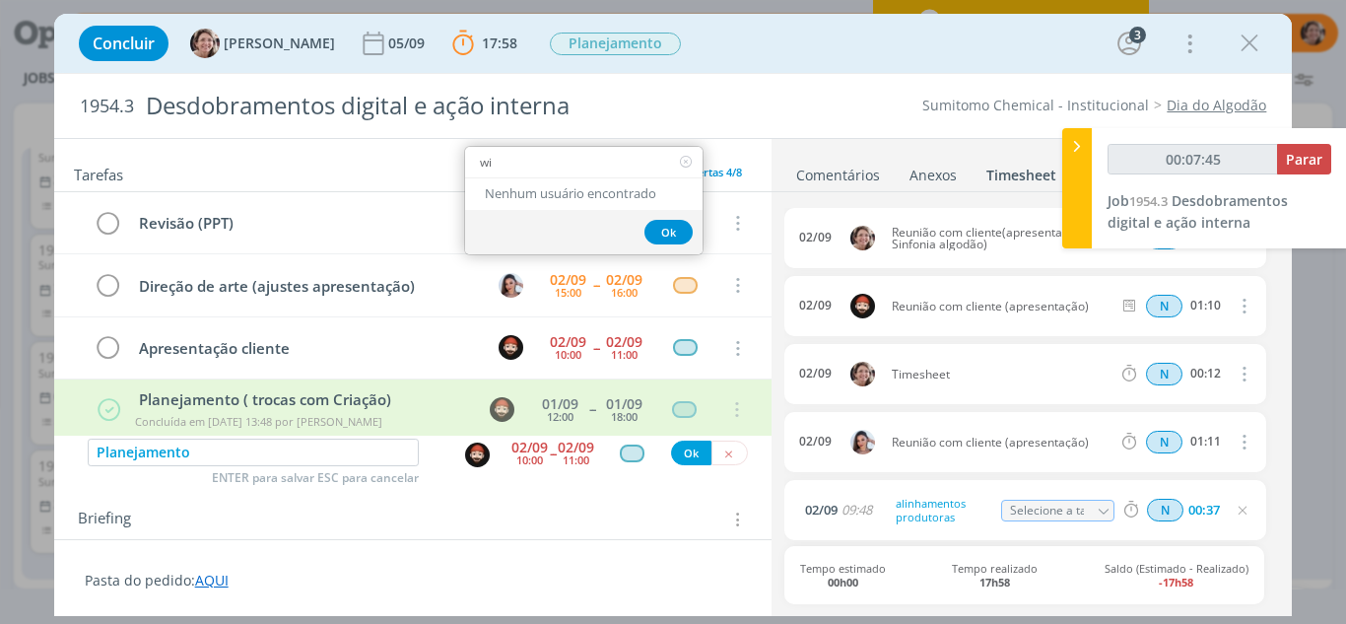
type input "wil"
type input "00:07:47"
type input "will"
type input "00:07:48"
type input "will"
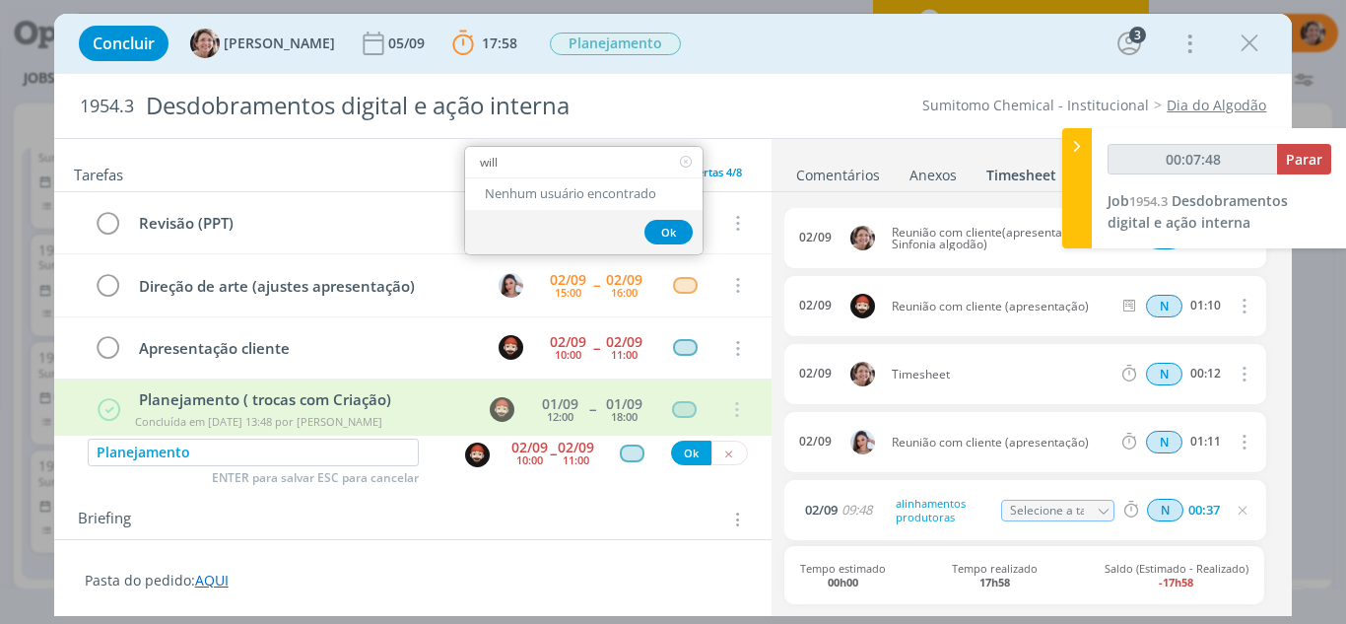
click at [473, 530] on div "Briefing Briefings Predefinidos Versões do Briefing Ver Briefing do Projeto" at bounding box center [416, 519] width 676 height 26
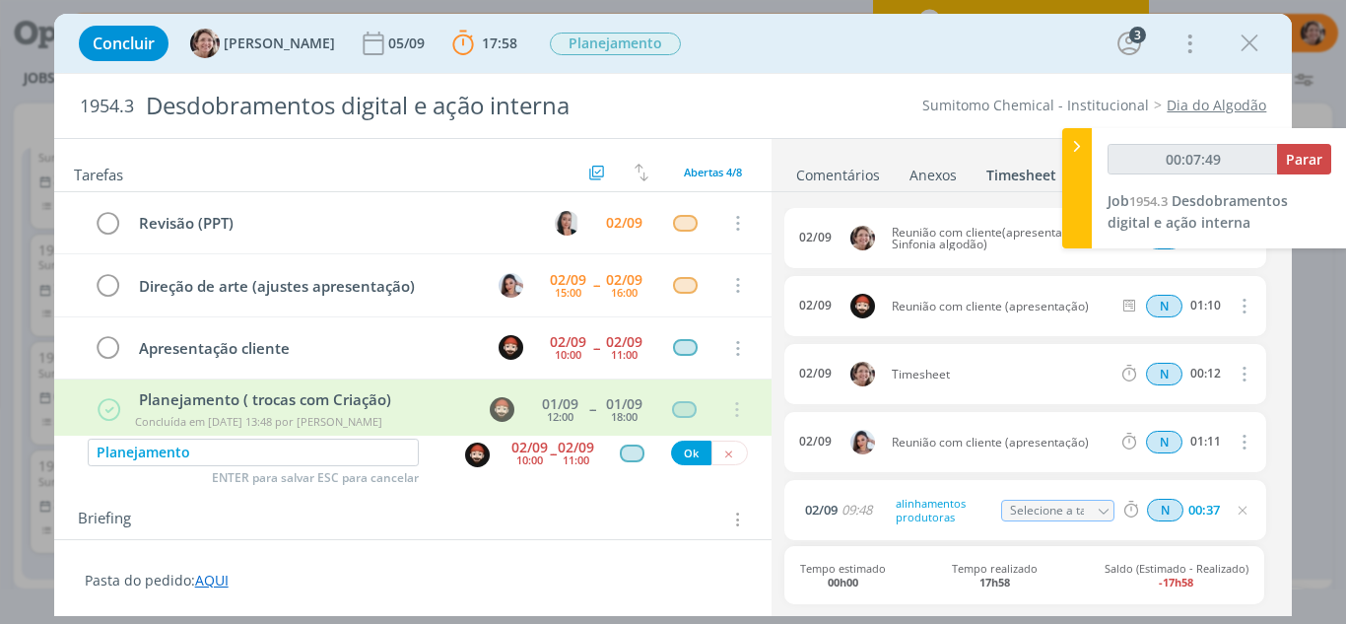
click at [523, 458] on div "10:00" at bounding box center [529, 459] width 27 height 11
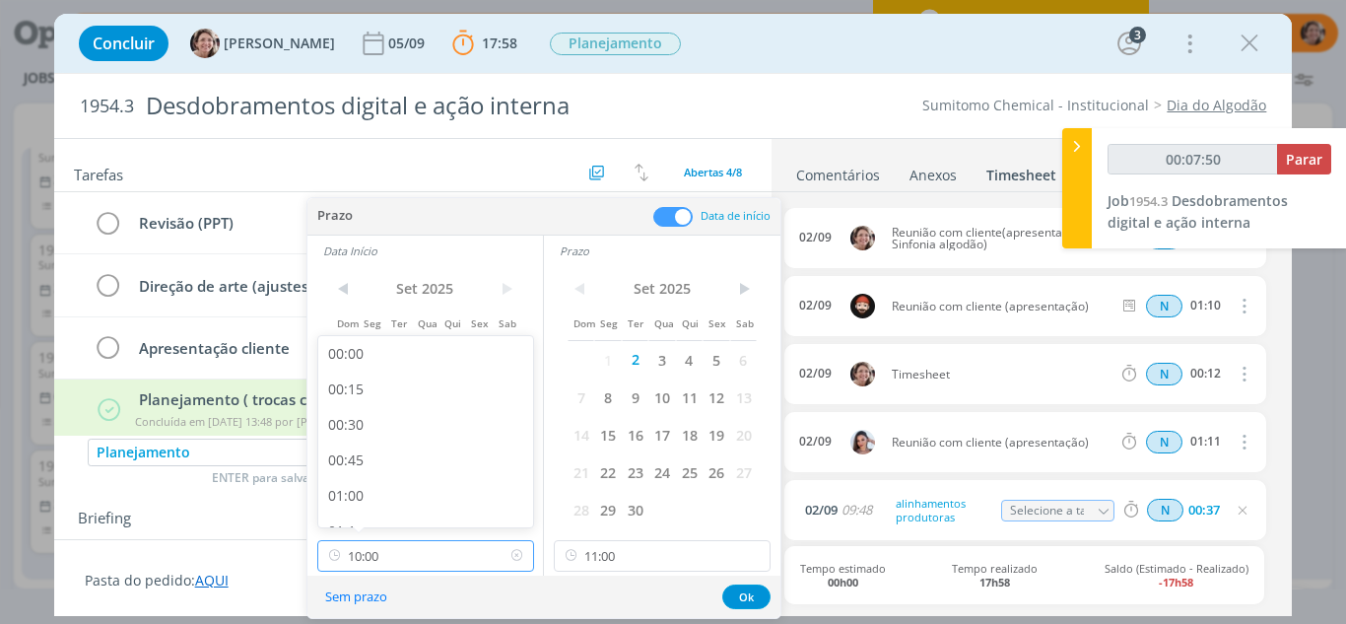
click at [447, 560] on input "10:00" at bounding box center [425, 556] width 217 height 32
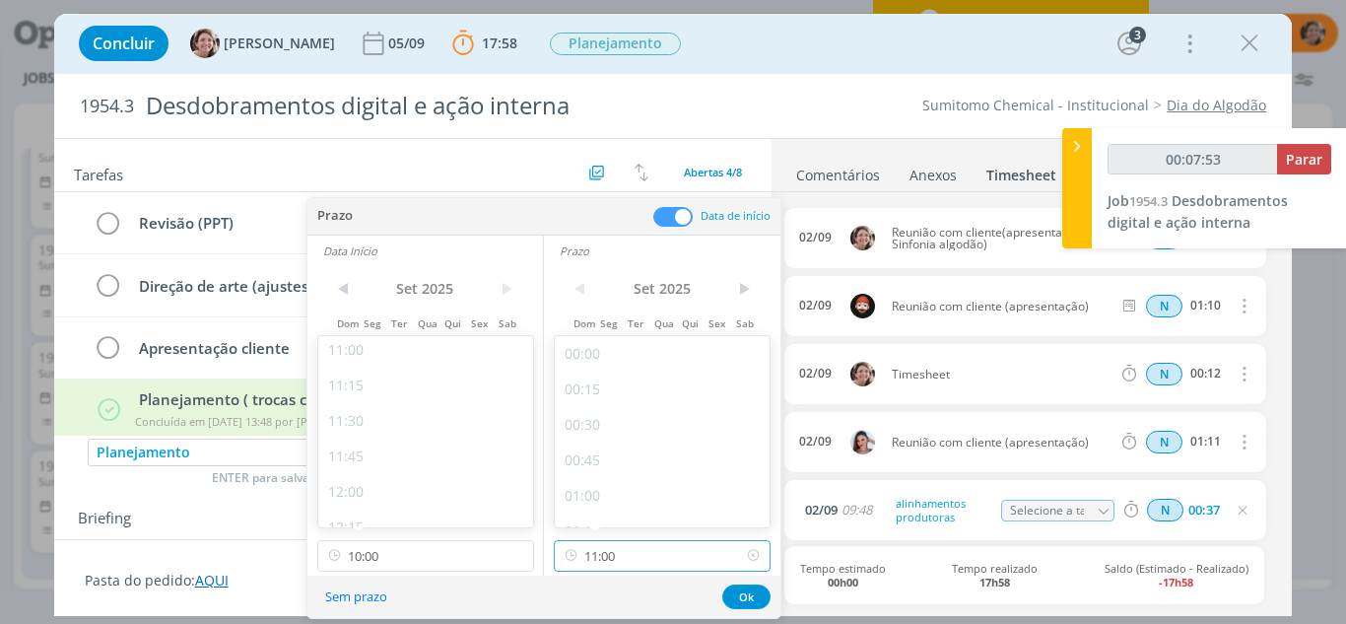
click at [624, 557] on input "11:00" at bounding box center [662, 556] width 217 height 32
type input "00:07:56"
click at [601, 478] on div "15:00" at bounding box center [665, 479] width 221 height 35
type input "15:00"
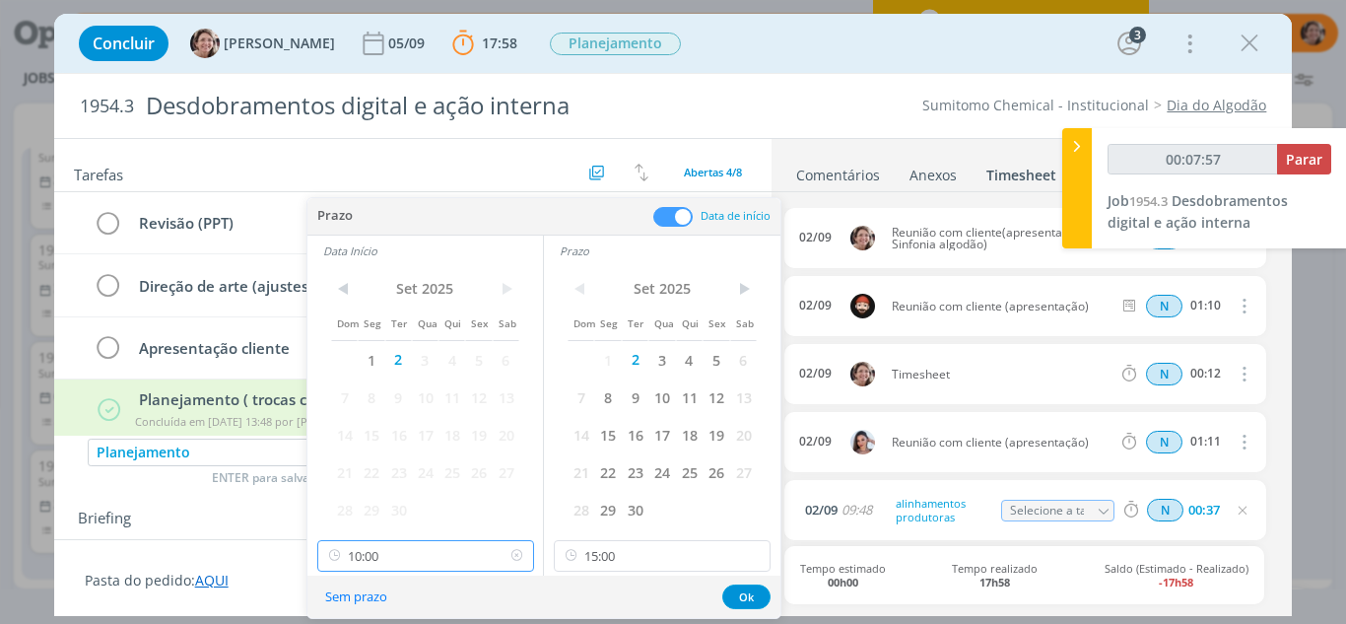
click at [471, 549] on input "10:00" at bounding box center [425, 556] width 217 height 32
type input "00:08:00"
click at [379, 476] on div "14:00" at bounding box center [428, 479] width 221 height 35
type input "14:00"
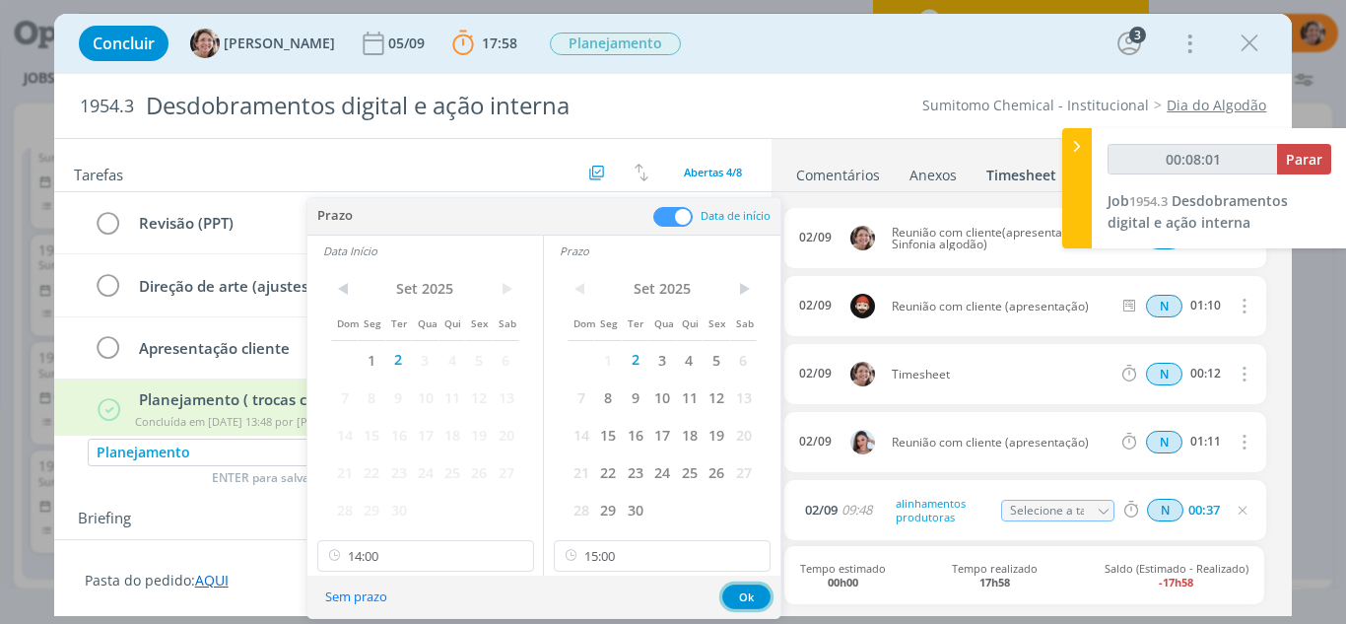
click at [738, 595] on button "Ok" at bounding box center [746, 596] width 48 height 25
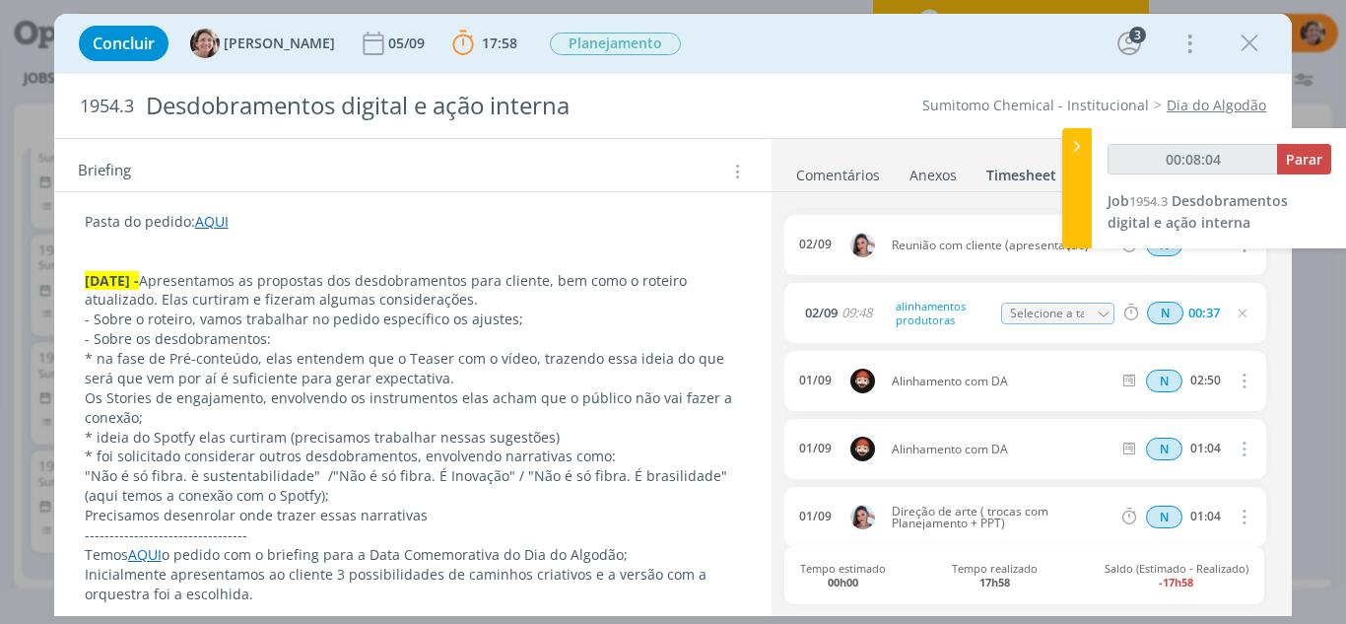
scroll to position [394, 0]
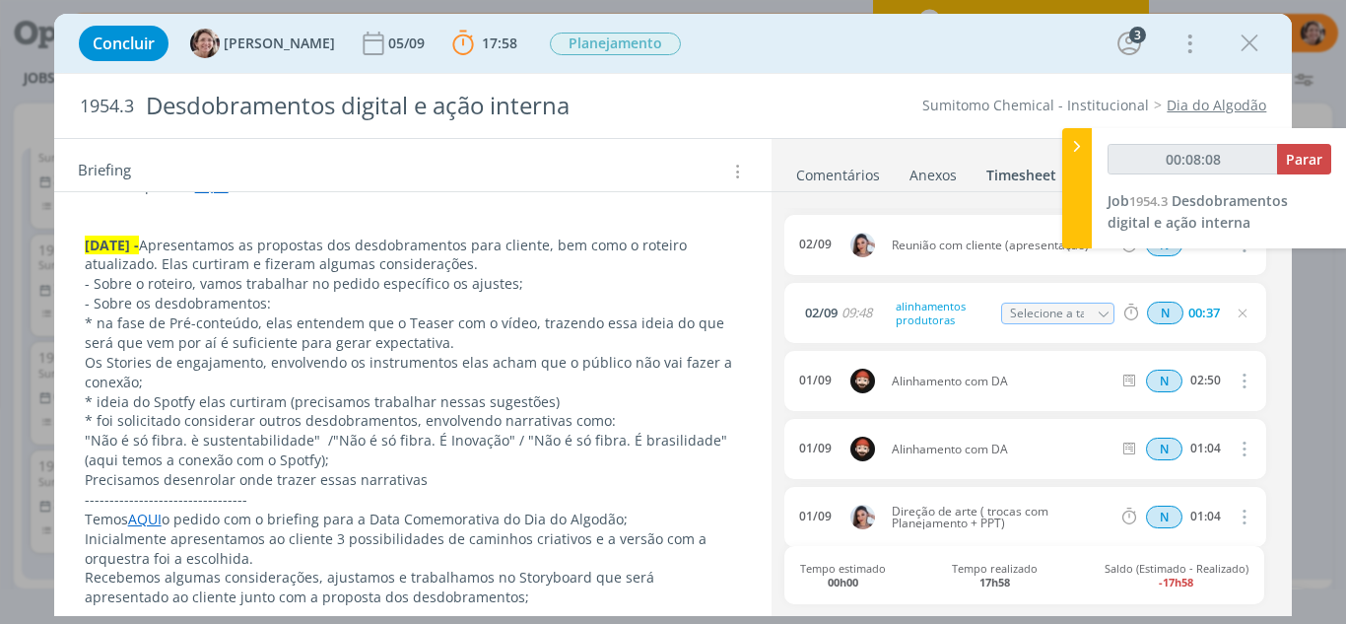
click at [604, 399] on p "* ideia do Spotfy elas curtiram (precisamos trabalhar nessas sugestões)" at bounding box center [413, 402] width 657 height 20
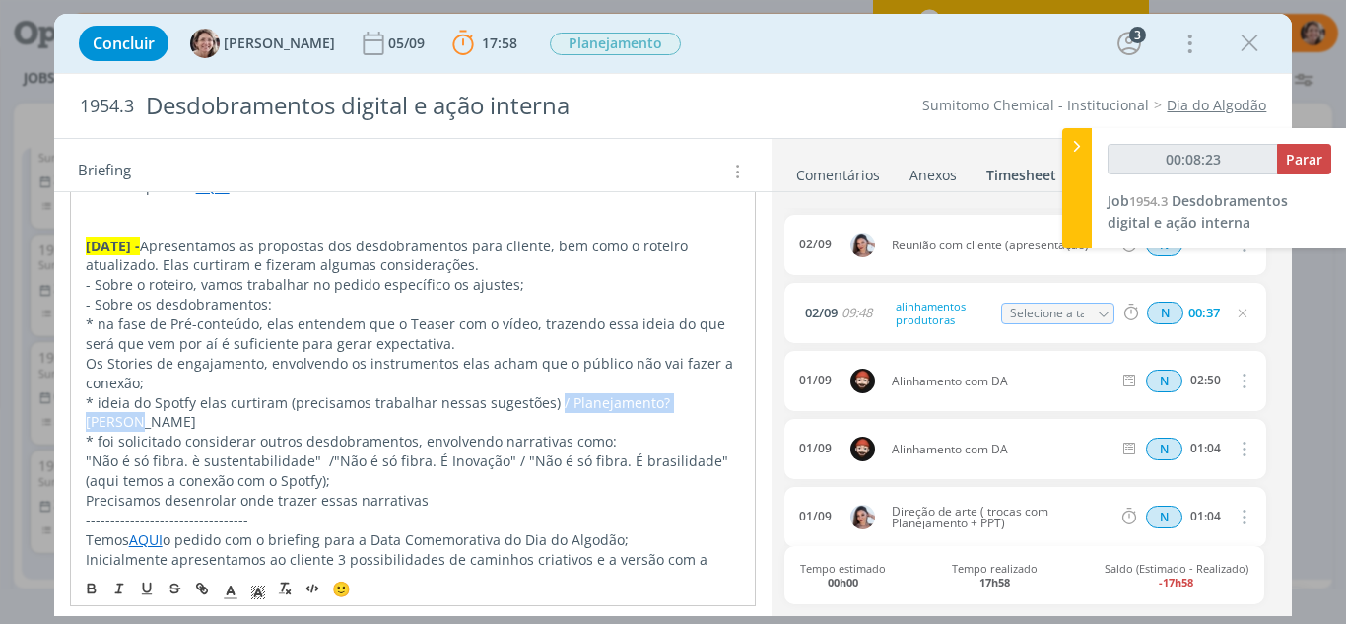
drag, startPoint x: 707, startPoint y: 406, endPoint x: 549, endPoint y: 398, distance: 158.8
click at [549, 398] on p "* ideia do Spotfy elas curtiram (precisamos trabalhar nessas sugestões) / Plane…" at bounding box center [413, 412] width 655 height 39
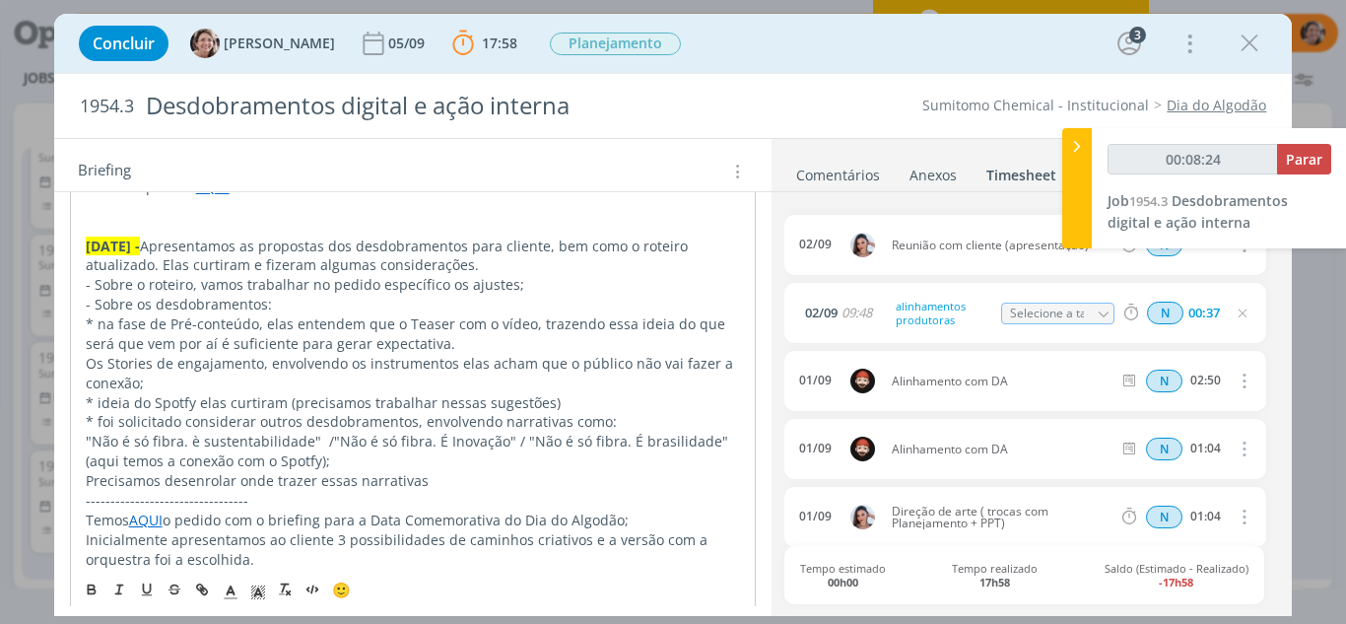
type input "00:08:25"
click at [1081, 144] on icon at bounding box center [1077, 146] width 20 height 21
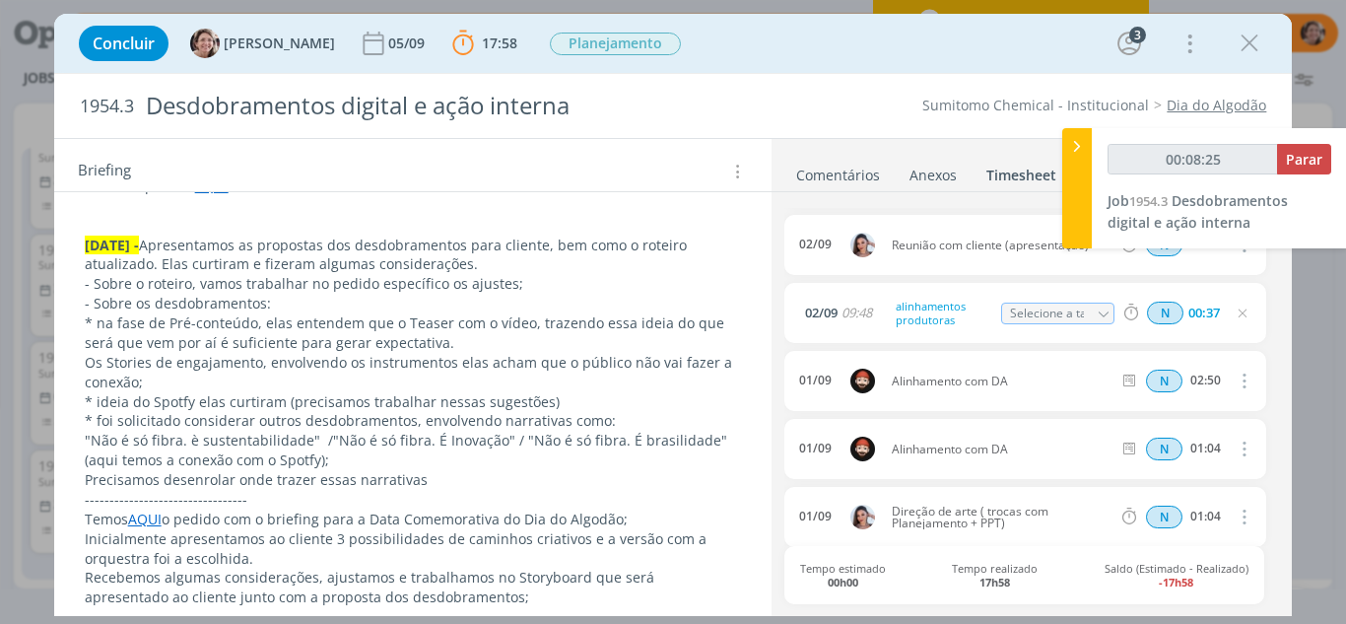
click at [846, 168] on link "Comentários" at bounding box center [838, 171] width 86 height 29
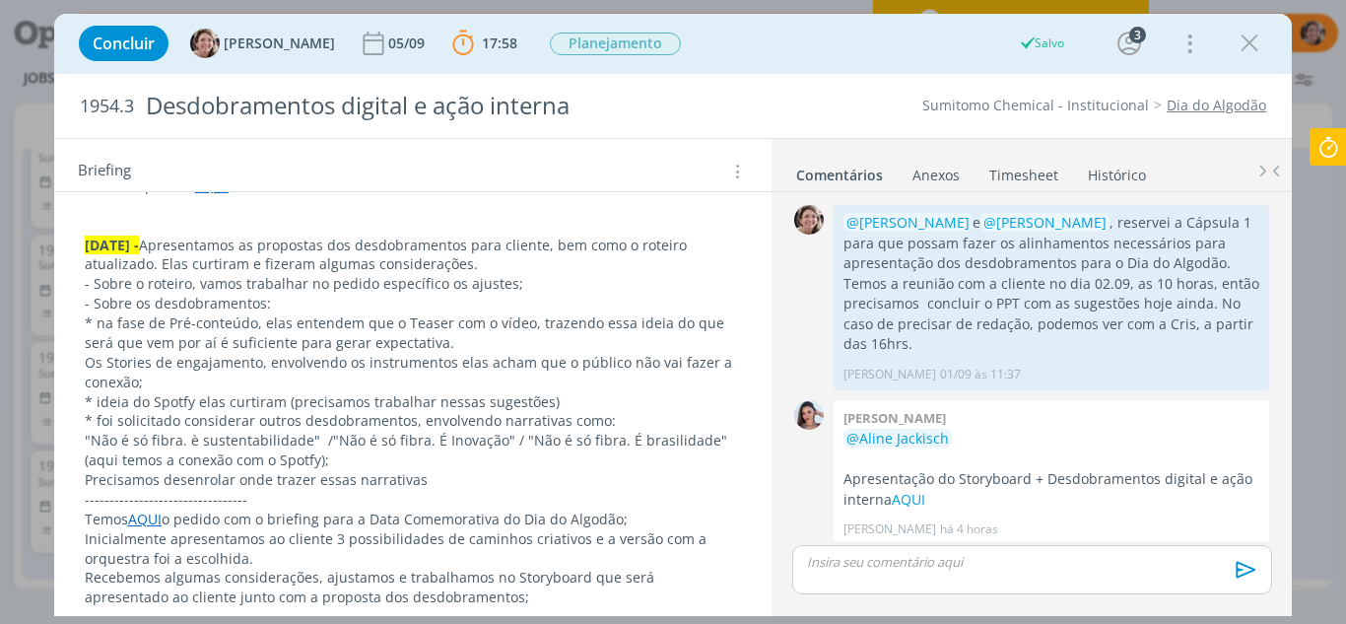
click at [889, 570] on p "dialog" at bounding box center [1031, 562] width 447 height 18
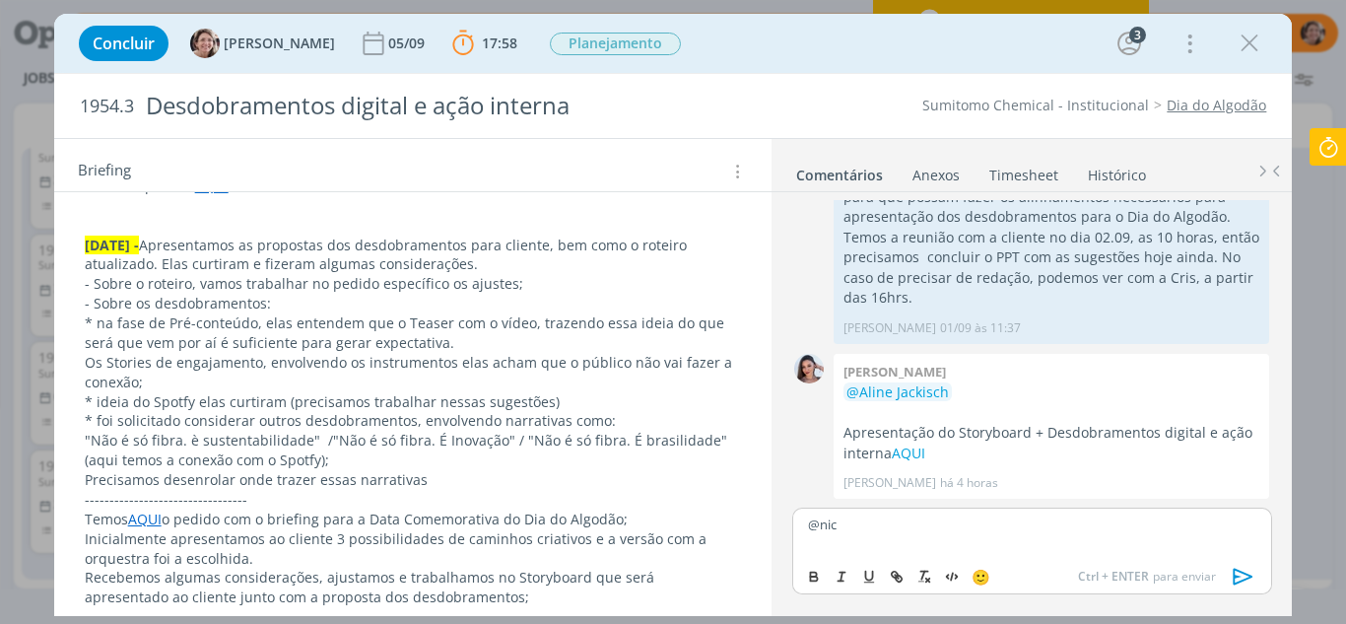
click at [880, 554] on body "Projetos Jobs Propostas Produção Mídia Financeiro Cadastros Relatórios 38 Notif…" at bounding box center [673, 312] width 1346 height 624
click at [886, 536] on div "@nic" at bounding box center [1031, 531] width 479 height 49
click at [869, 548] on span "[PERSON_NAME]" at bounding box center [914, 553] width 122 height 22
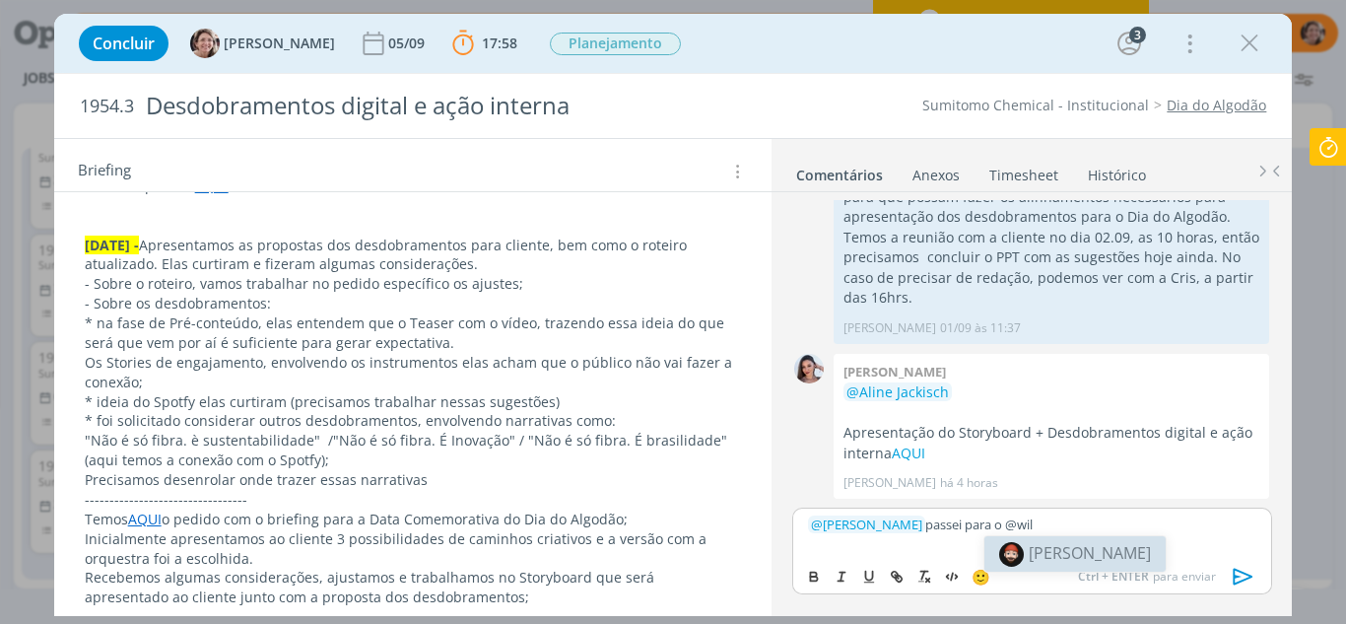
click at [1097, 546] on span "[PERSON_NAME]" at bounding box center [1089, 553] width 122 height 22
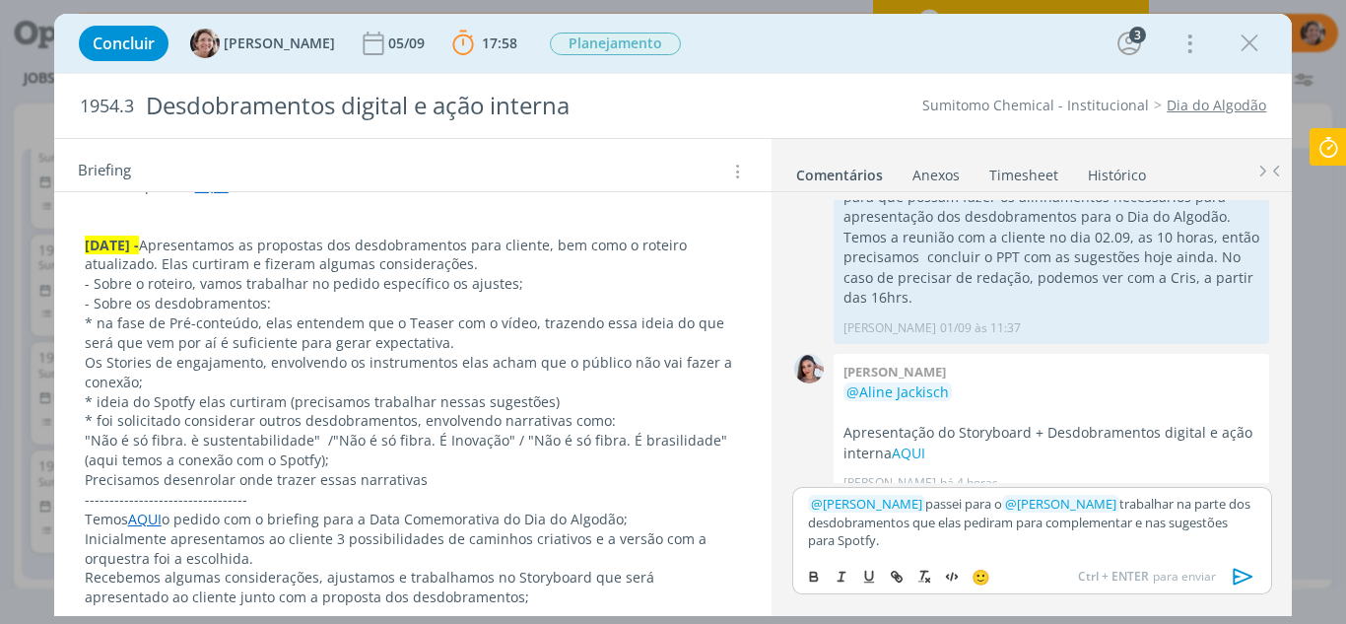
click at [1234, 575] on icon "dialog" at bounding box center [1242, 575] width 20 height 17
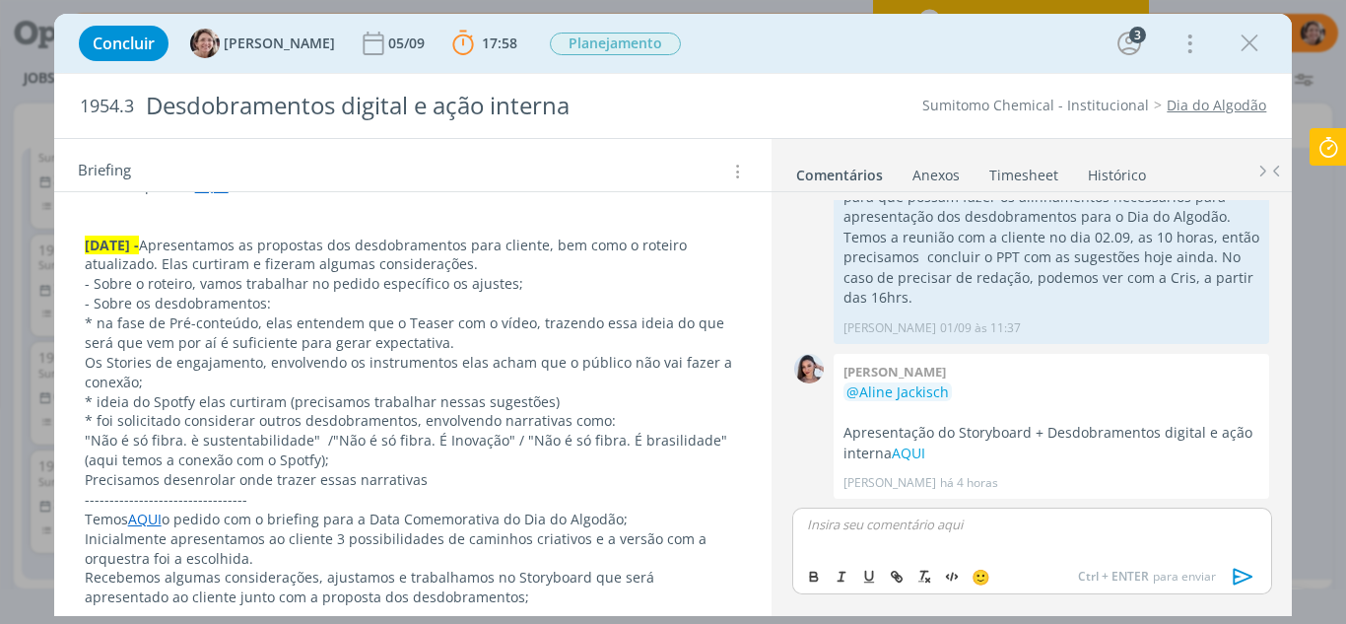
scroll to position [161, 0]
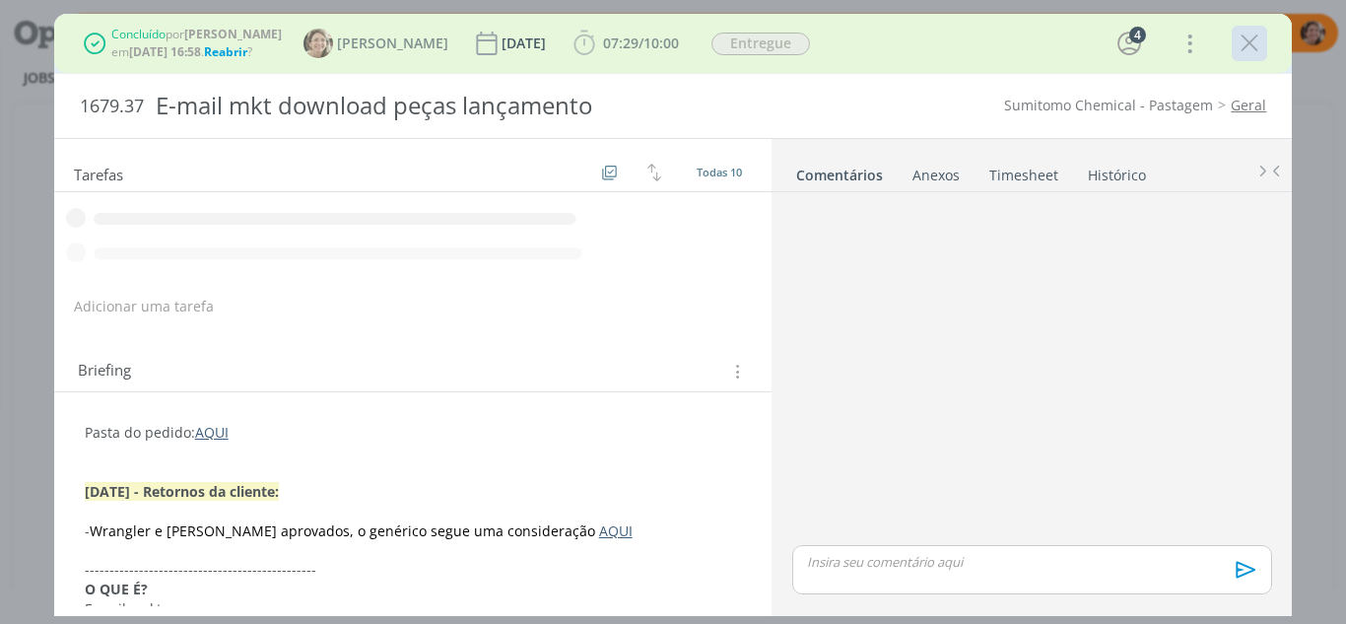
click at [1244, 42] on icon "dialog" at bounding box center [1249, 44] width 30 height 30
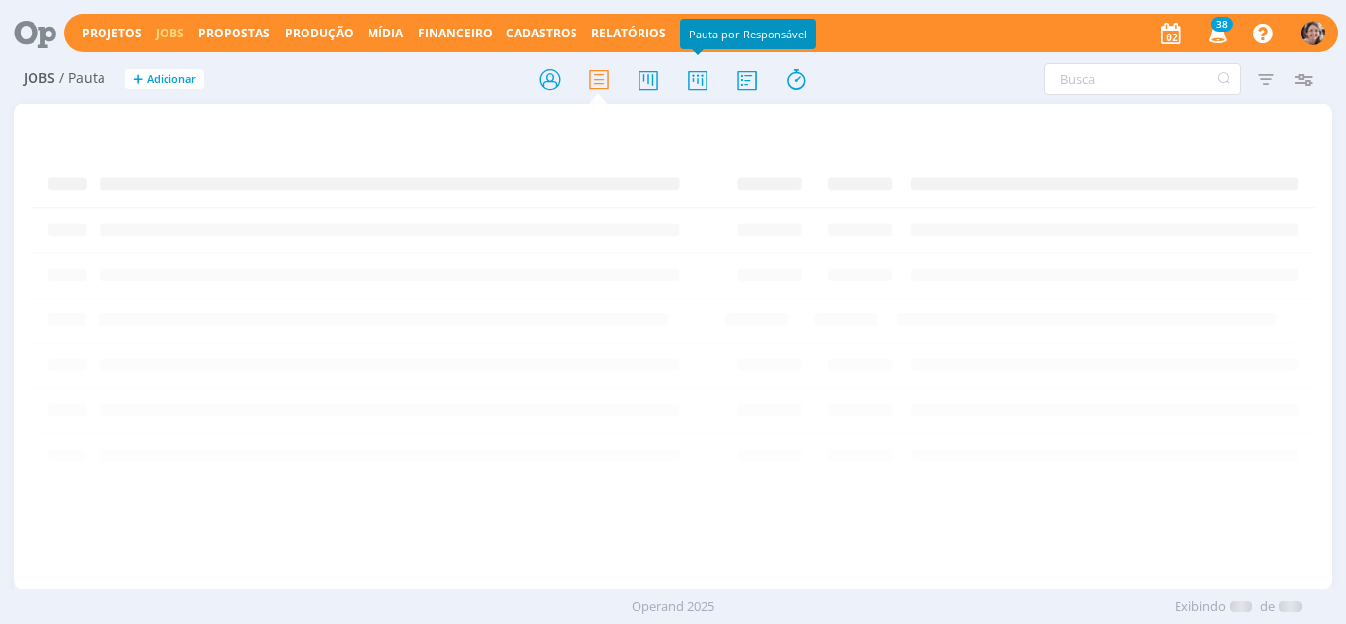
drag, startPoint x: 692, startPoint y: 85, endPoint x: 1140, endPoint y: 56, distance: 449.1
click at [693, 85] on icon at bounding box center [697, 79] width 35 height 38
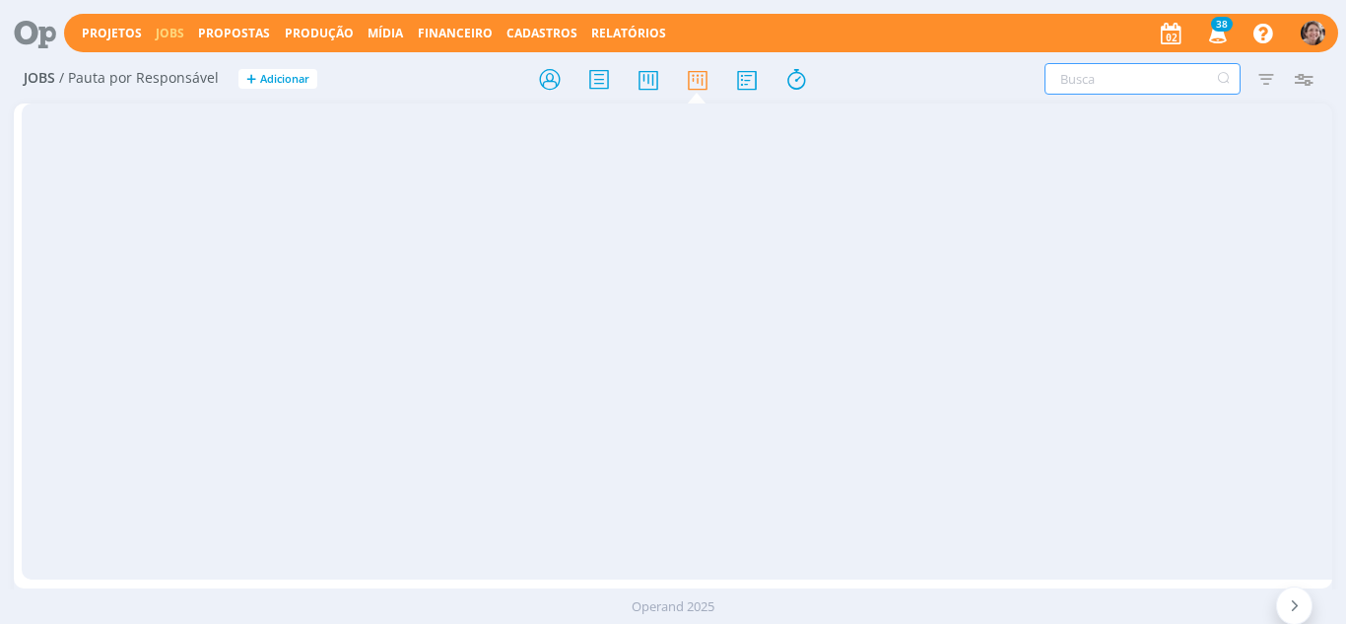
click at [1091, 92] on input "text" at bounding box center [1142, 79] width 196 height 32
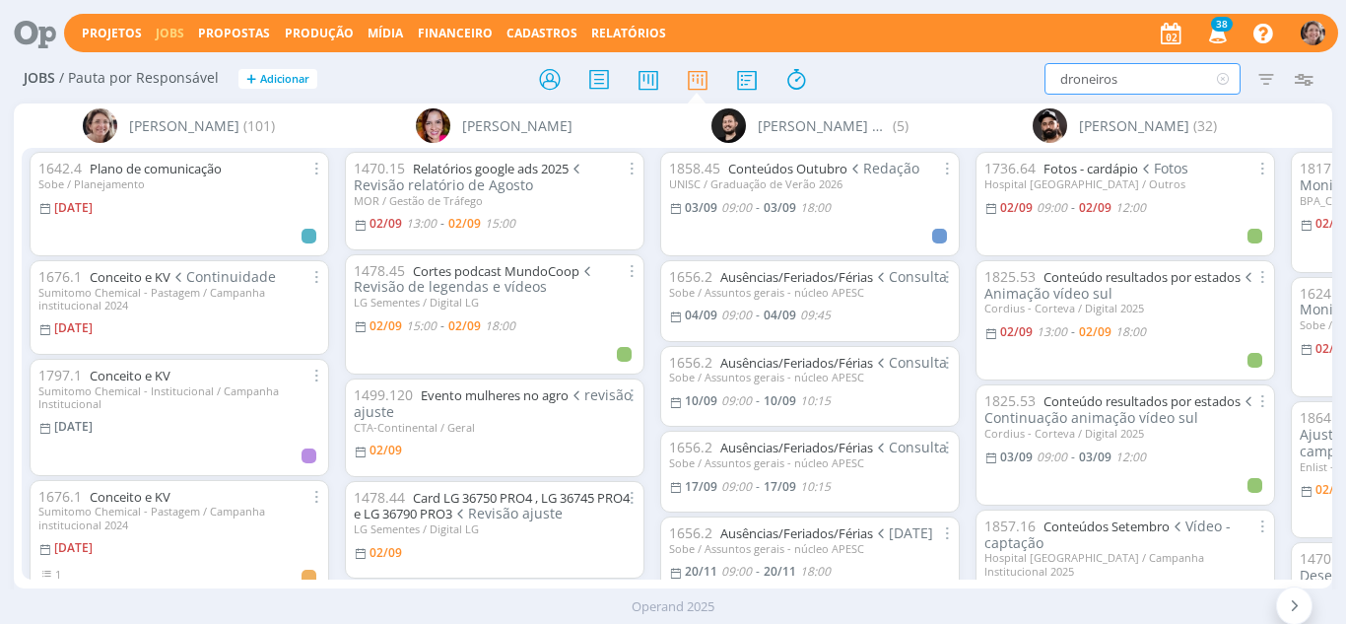
type input "droneiros"
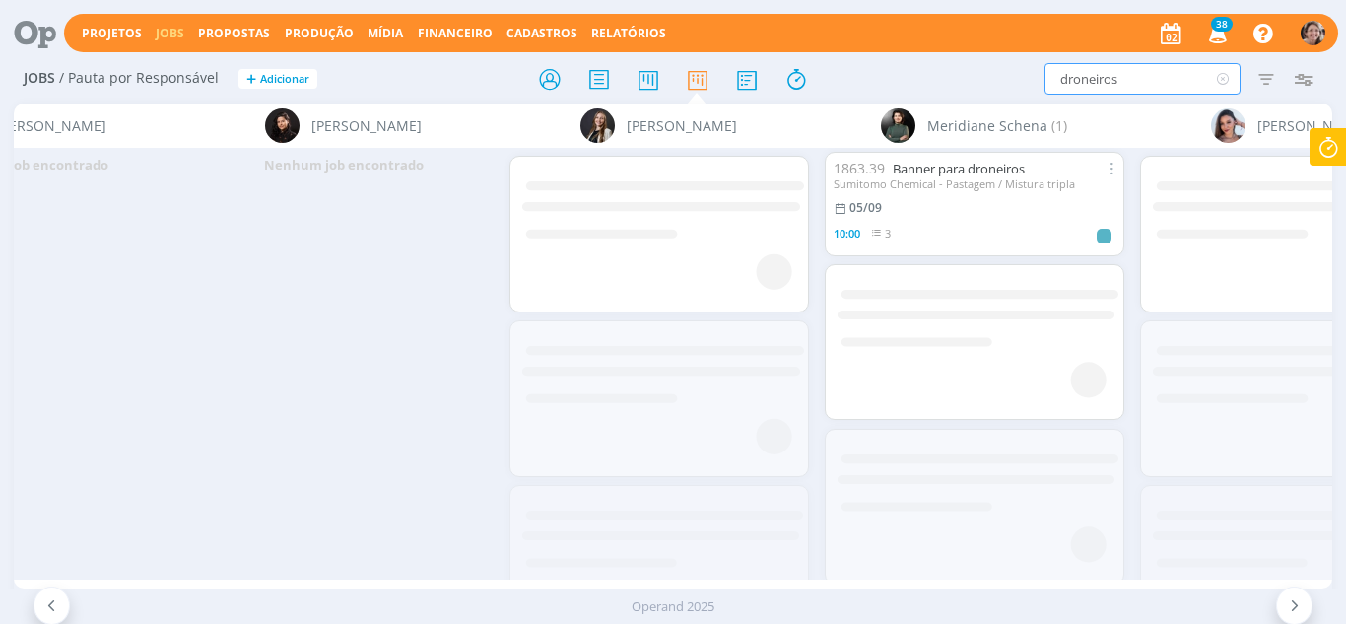
scroll to position [0, 3308]
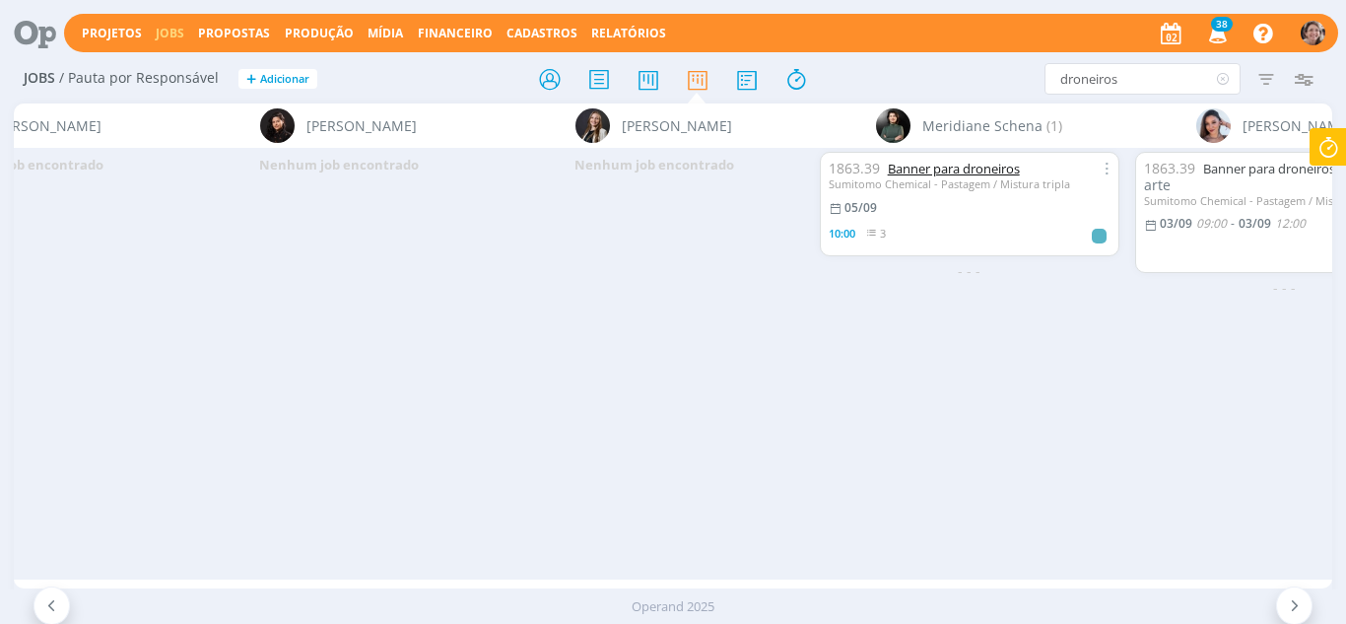
click at [932, 175] on link "Banner para droneiros" at bounding box center [954, 169] width 132 height 18
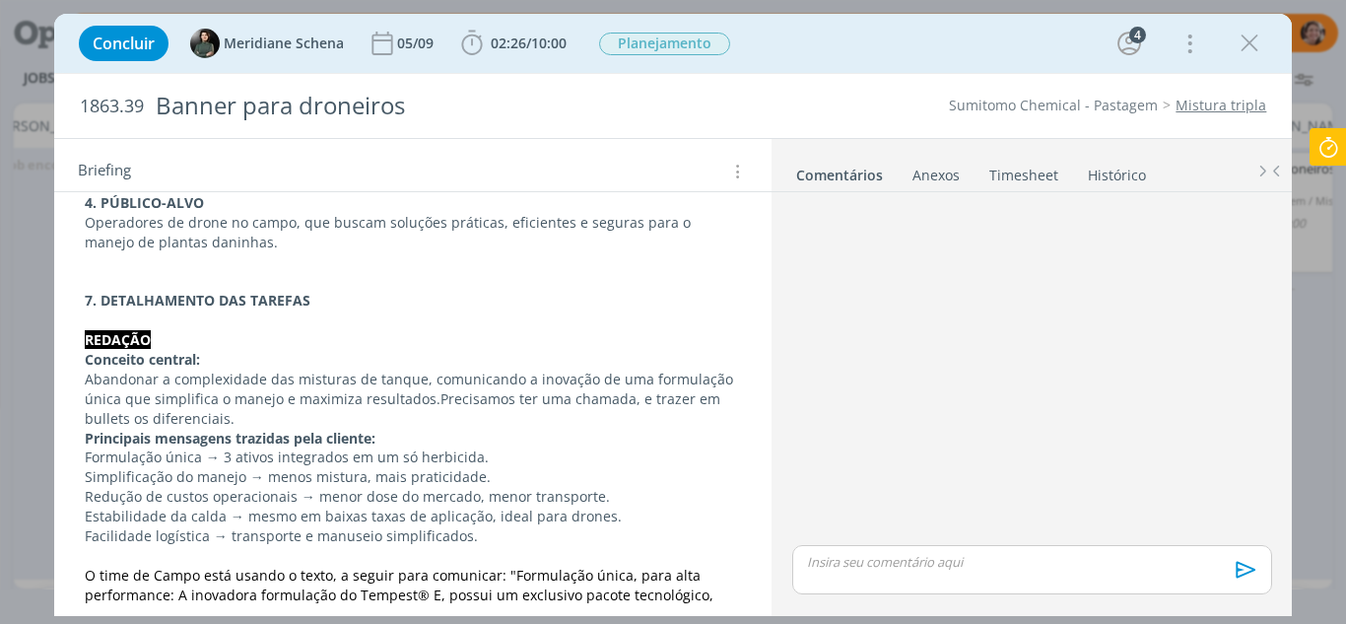
scroll to position [690, 0]
